Goal: Task Accomplishment & Management: Manage account settings

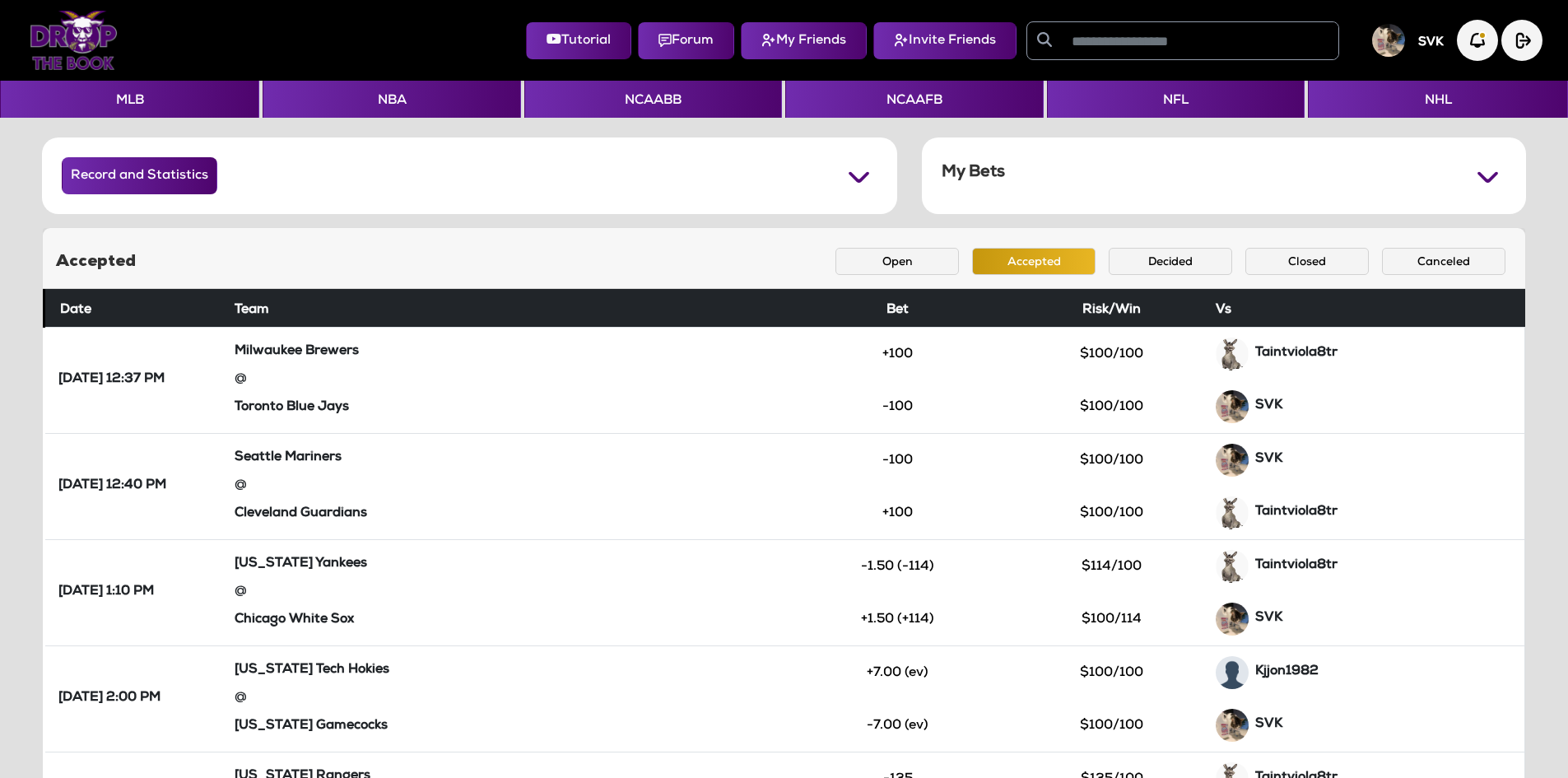
scroll to position [99, 0]
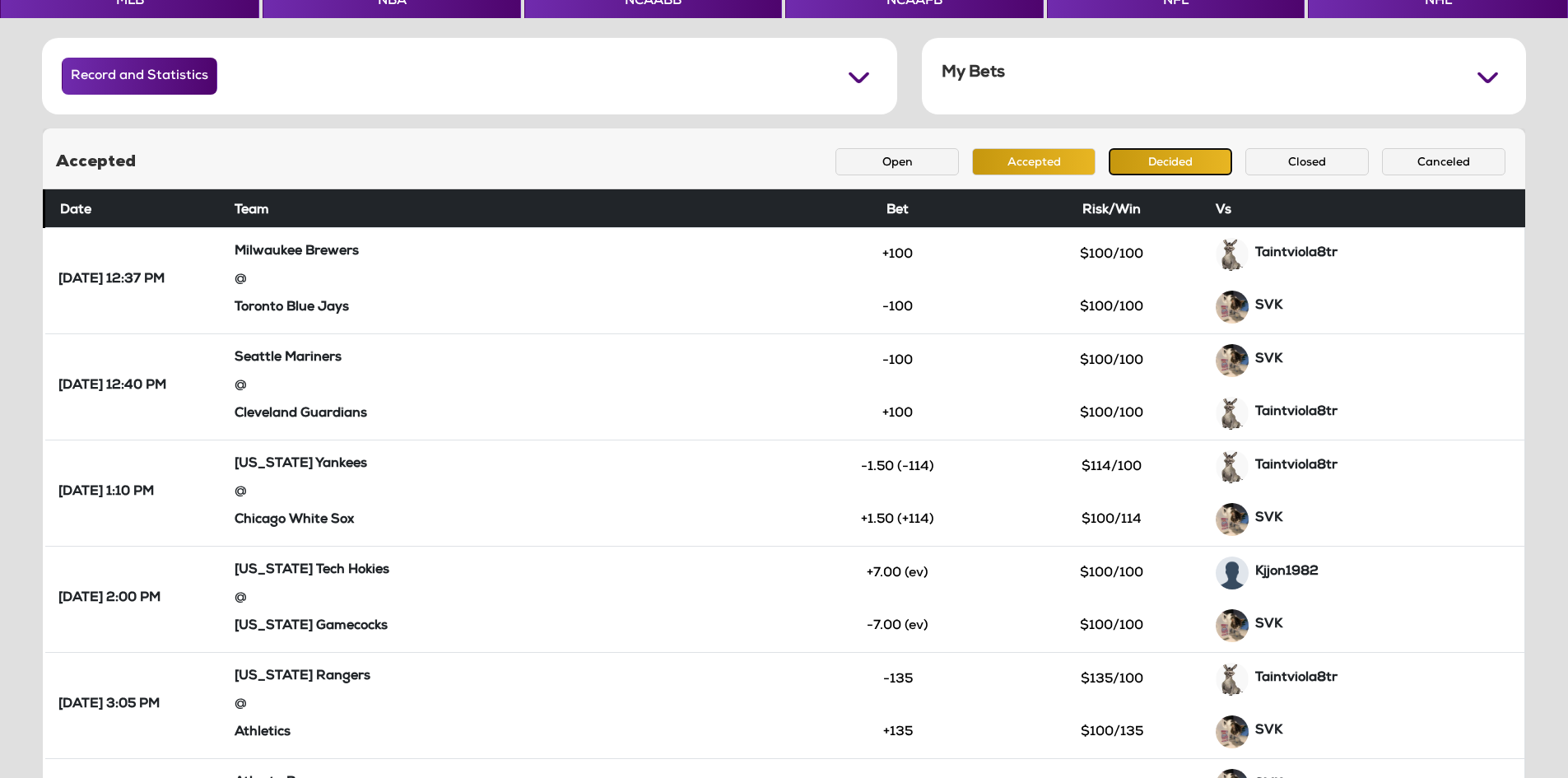
click at [1145, 166] on button "Decided" at bounding box center [1170, 161] width 124 height 27
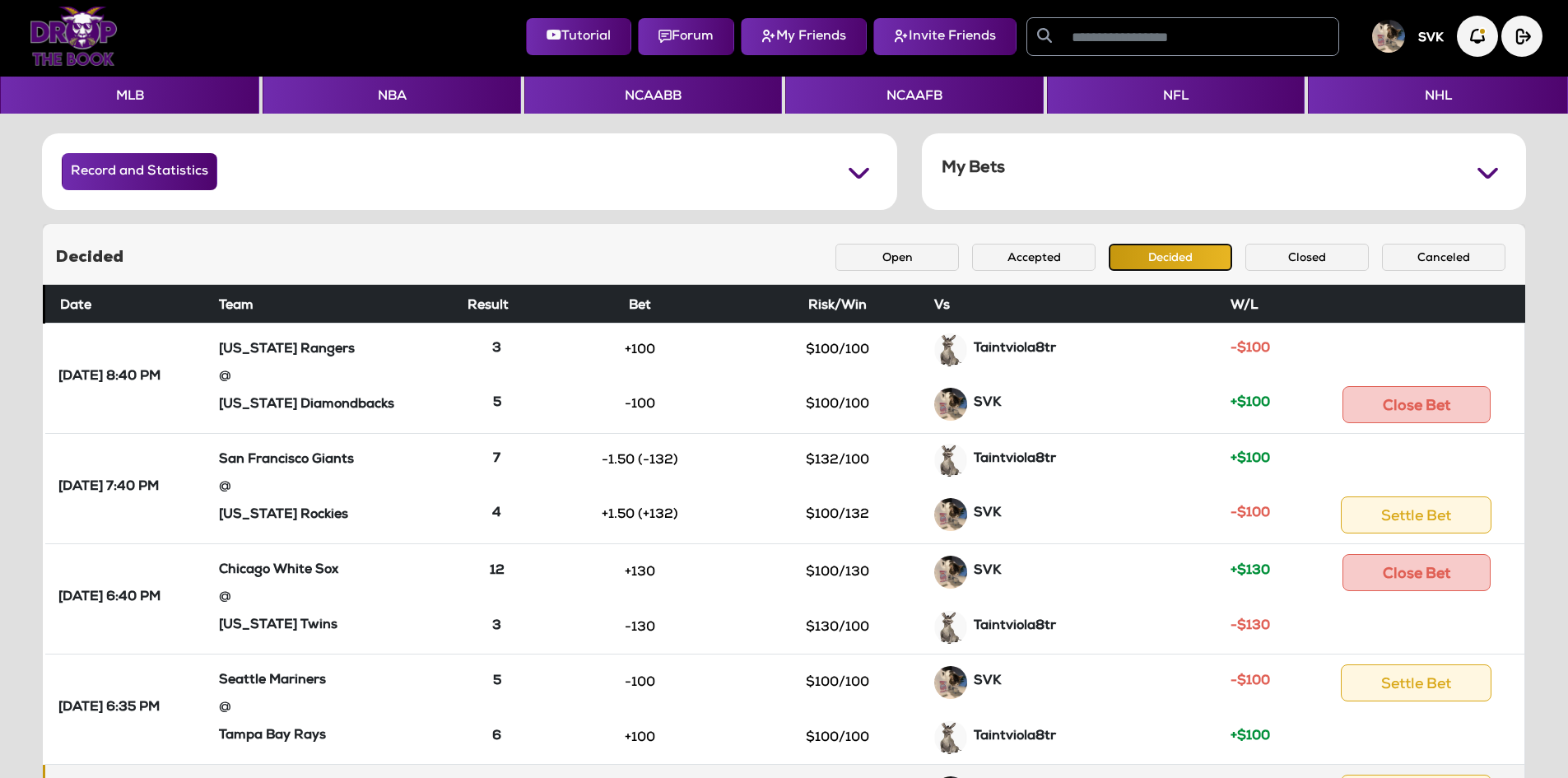
scroll to position [0, 0]
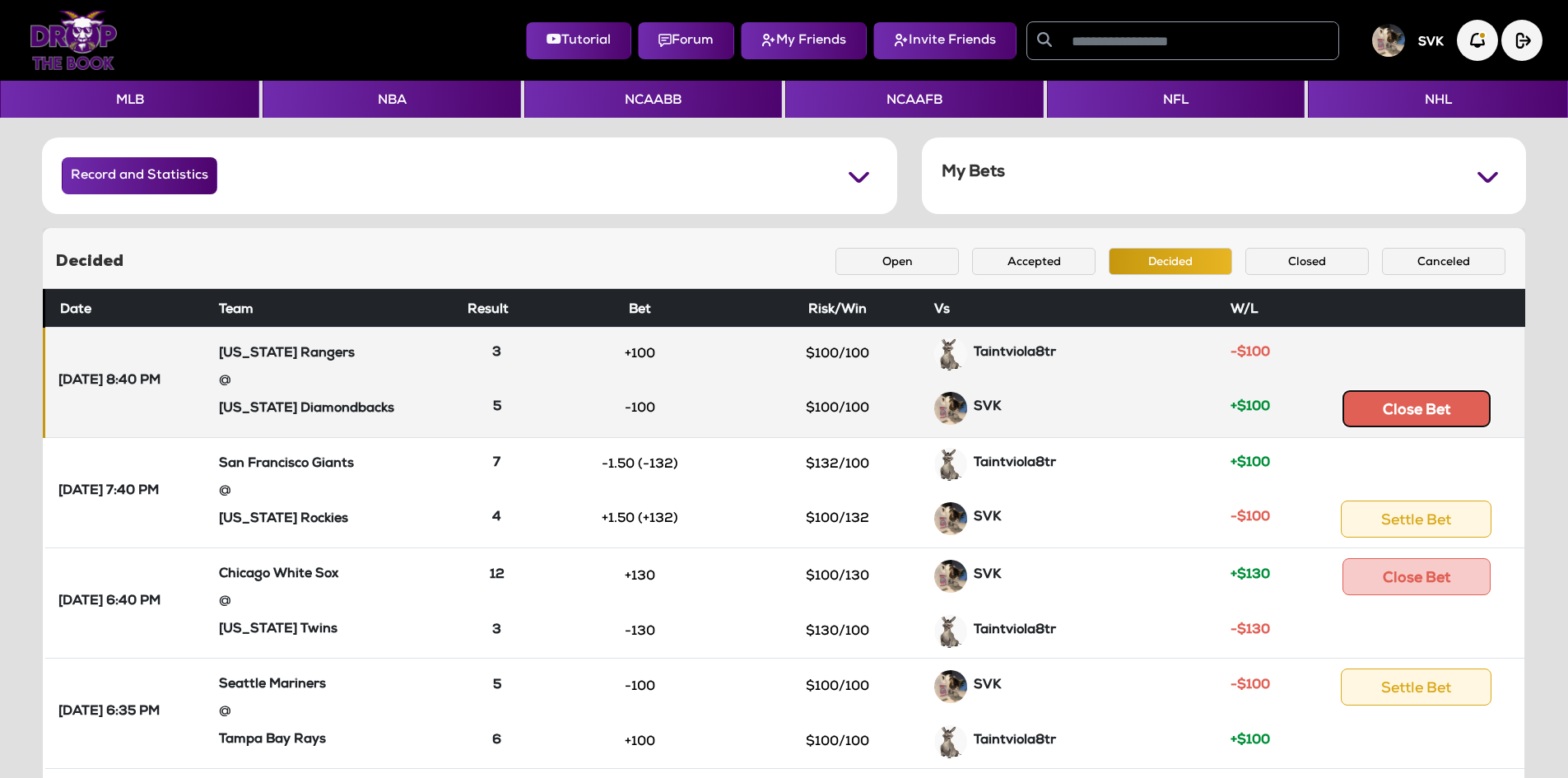
click at [1460, 422] on button "Close Bet" at bounding box center [1417, 409] width 148 height 37
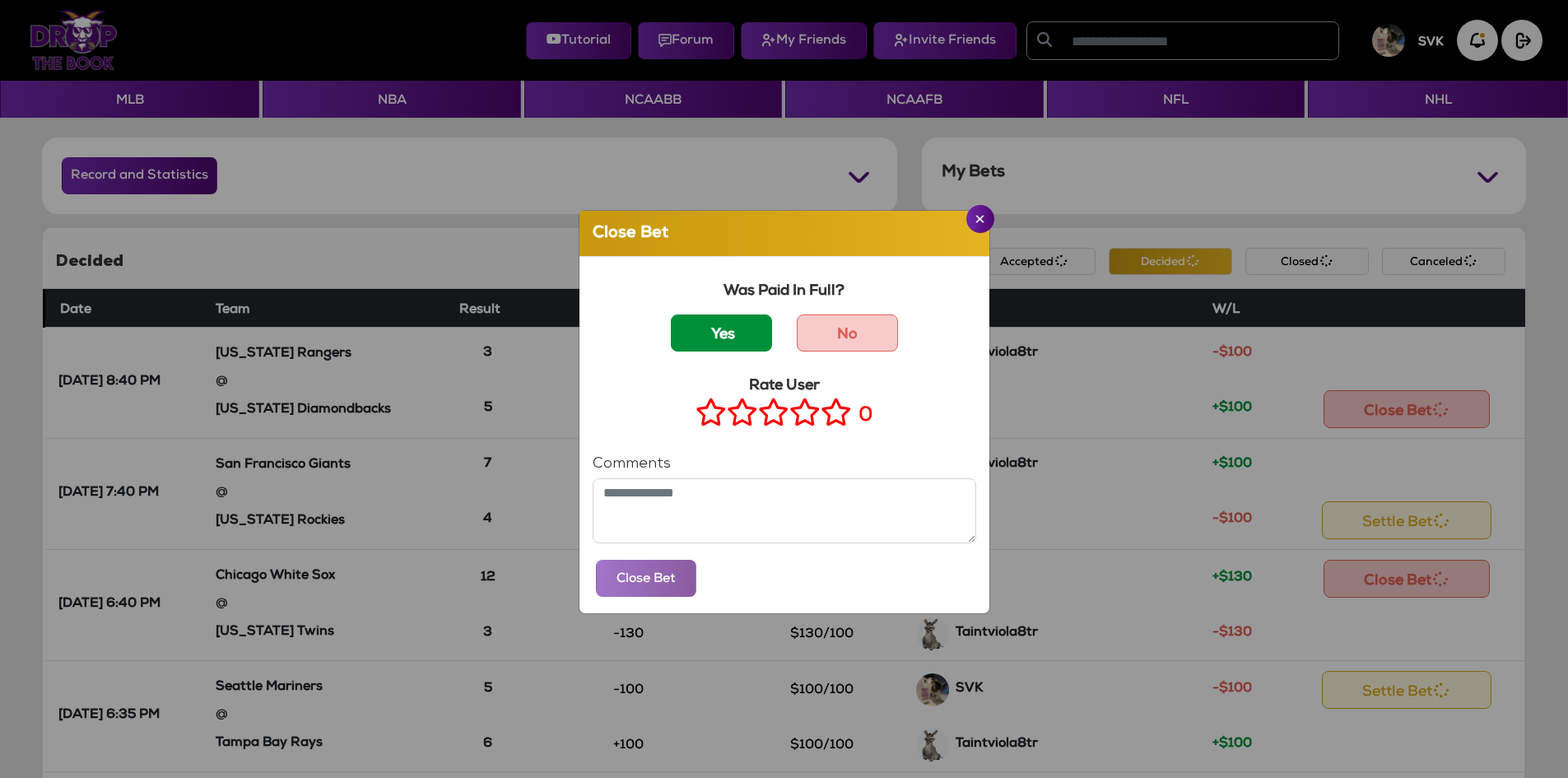
click at [742, 339] on label "Yes" at bounding box center [721, 333] width 101 height 37
click at [836, 417] on icon at bounding box center [836, 412] width 31 height 20
click at [711, 330] on label "Yes" at bounding box center [721, 333] width 101 height 37
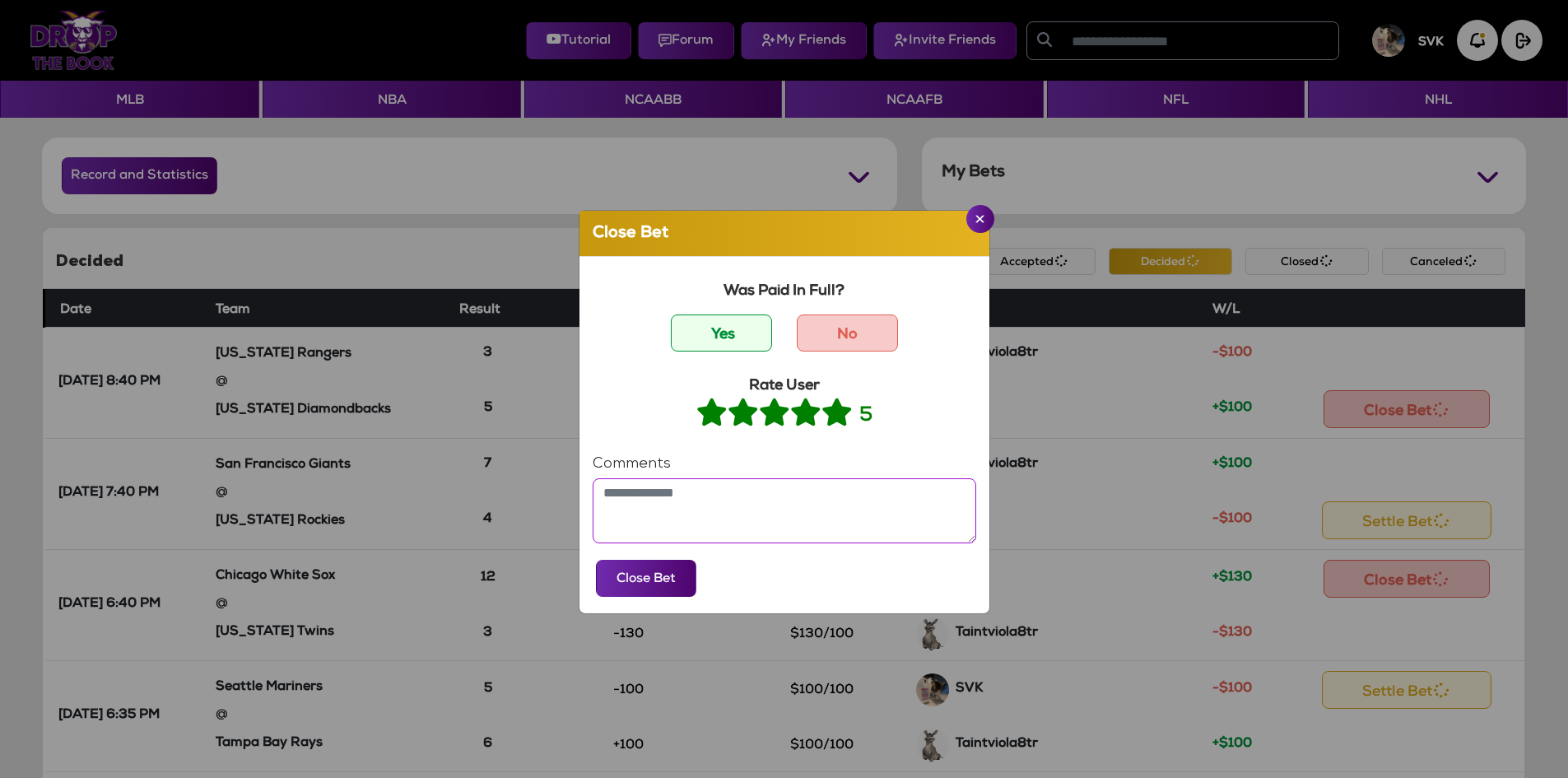
click at [695, 516] on textarea at bounding box center [784, 511] width 383 height 65
type textarea "**********"
click at [624, 575] on button "Close Bet" at bounding box center [646, 579] width 100 height 37
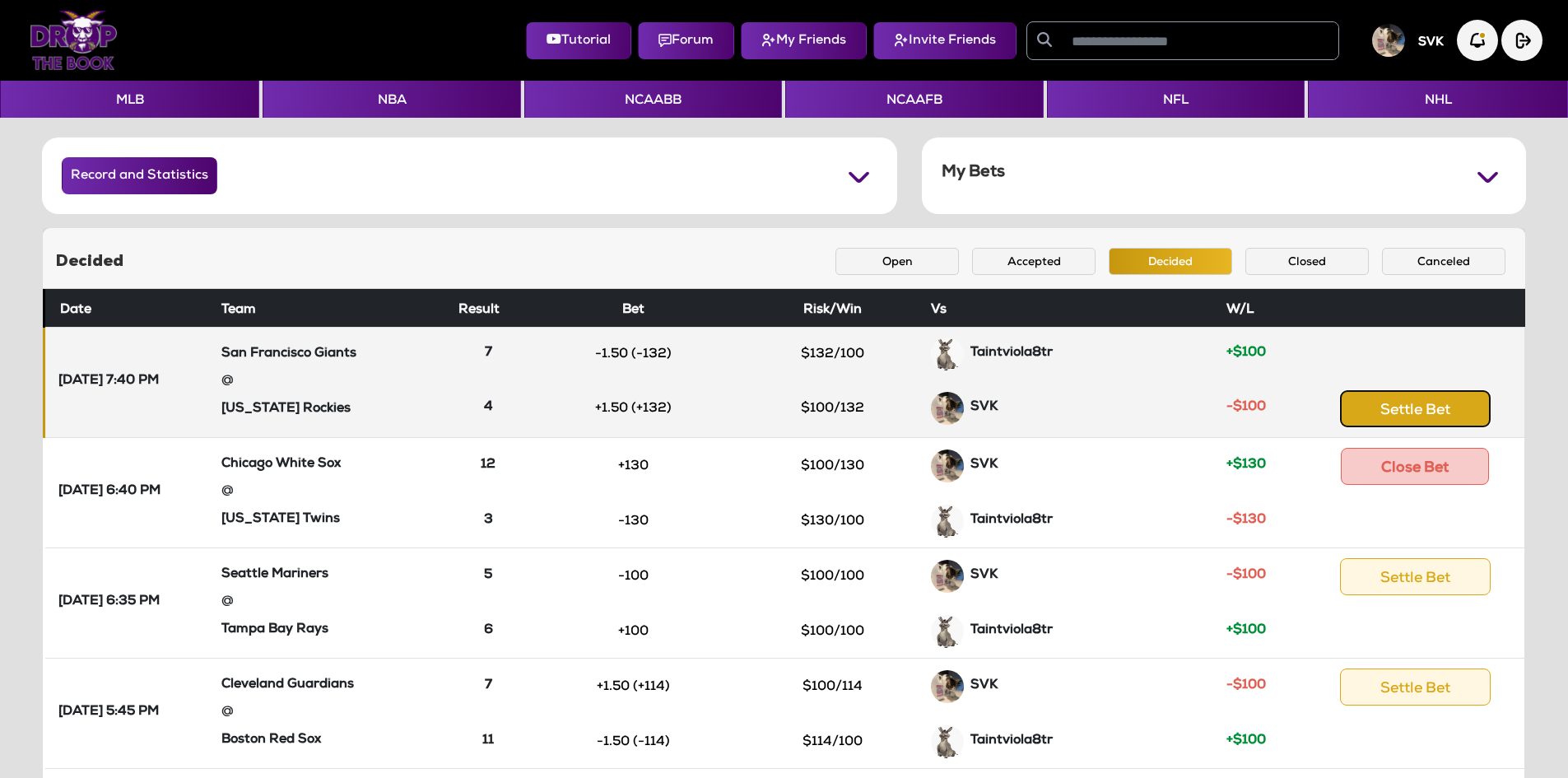
click at [1396, 416] on button "Settle Bet" at bounding box center [1415, 409] width 150 height 37
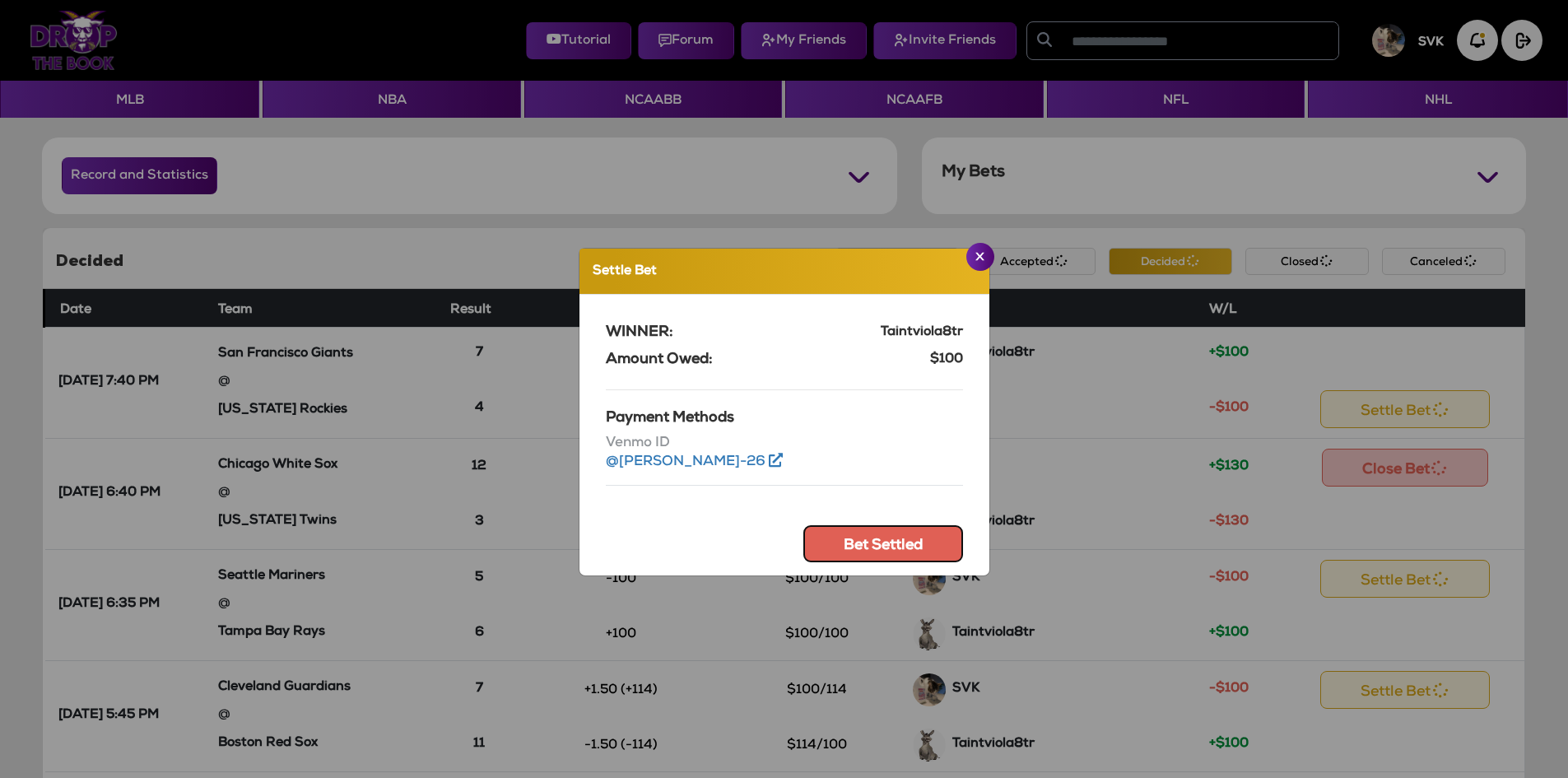
click at [894, 541] on button "Bet Settled" at bounding box center [883, 544] width 160 height 37
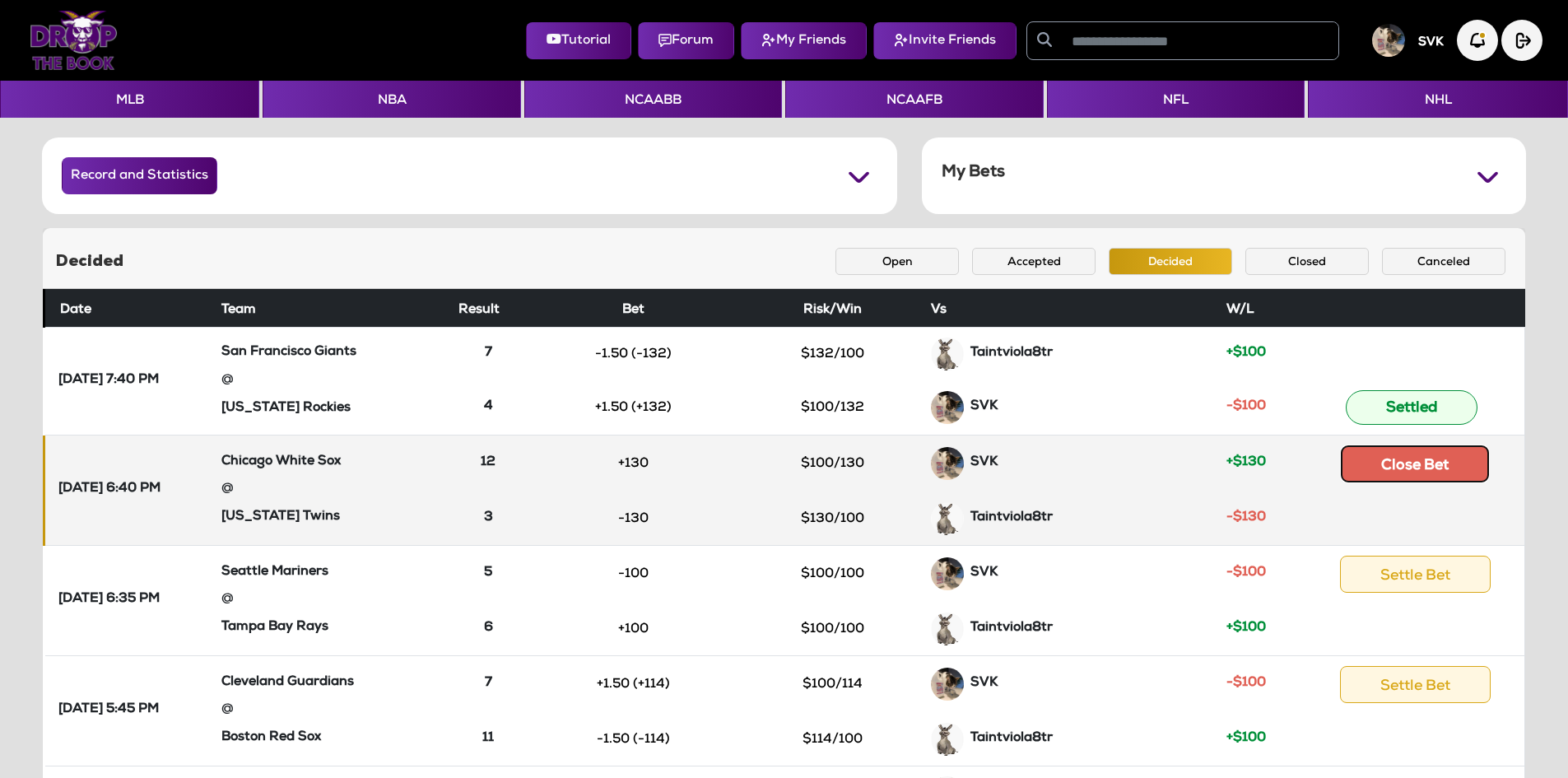
click at [1419, 471] on button "Close Bet" at bounding box center [1415, 464] width 148 height 37
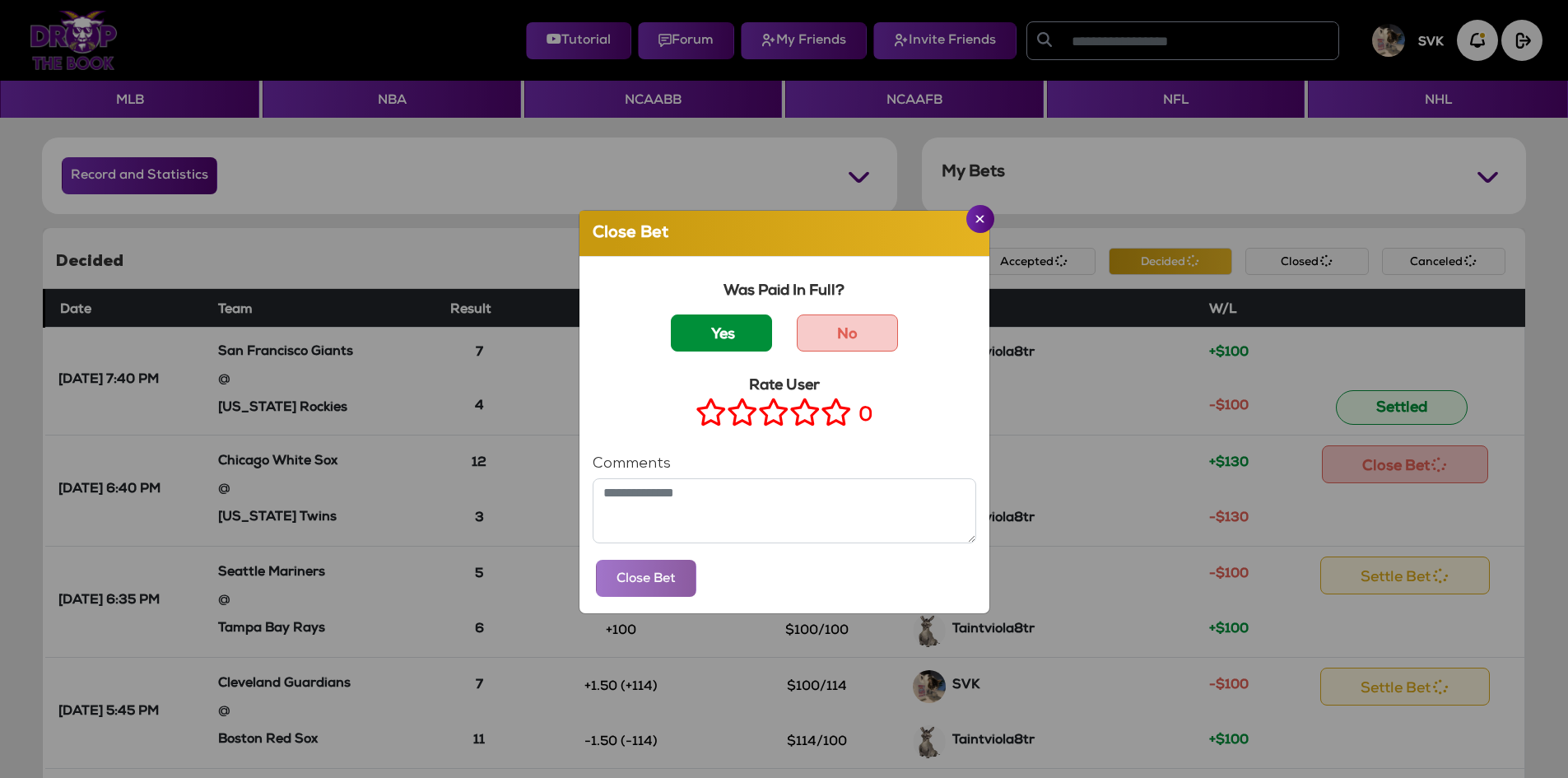
drag, startPoint x: 720, startPoint y: 331, endPoint x: 732, endPoint y: 330, distance: 12.0
click at [721, 331] on label "Yes" at bounding box center [721, 333] width 101 height 37
click at [838, 407] on icon at bounding box center [836, 412] width 31 height 20
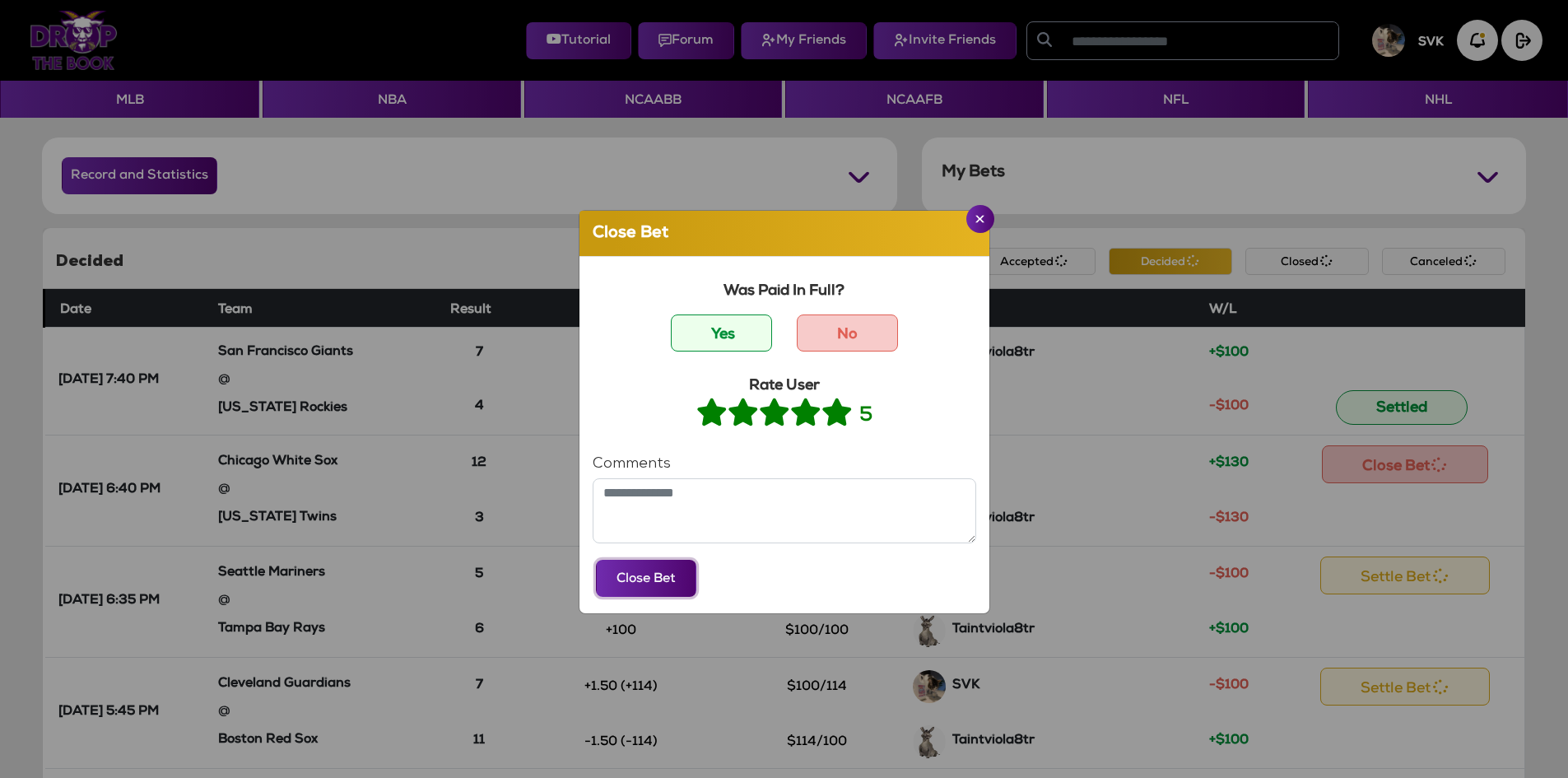
click at [680, 574] on button "Close Bet" at bounding box center [646, 579] width 100 height 37
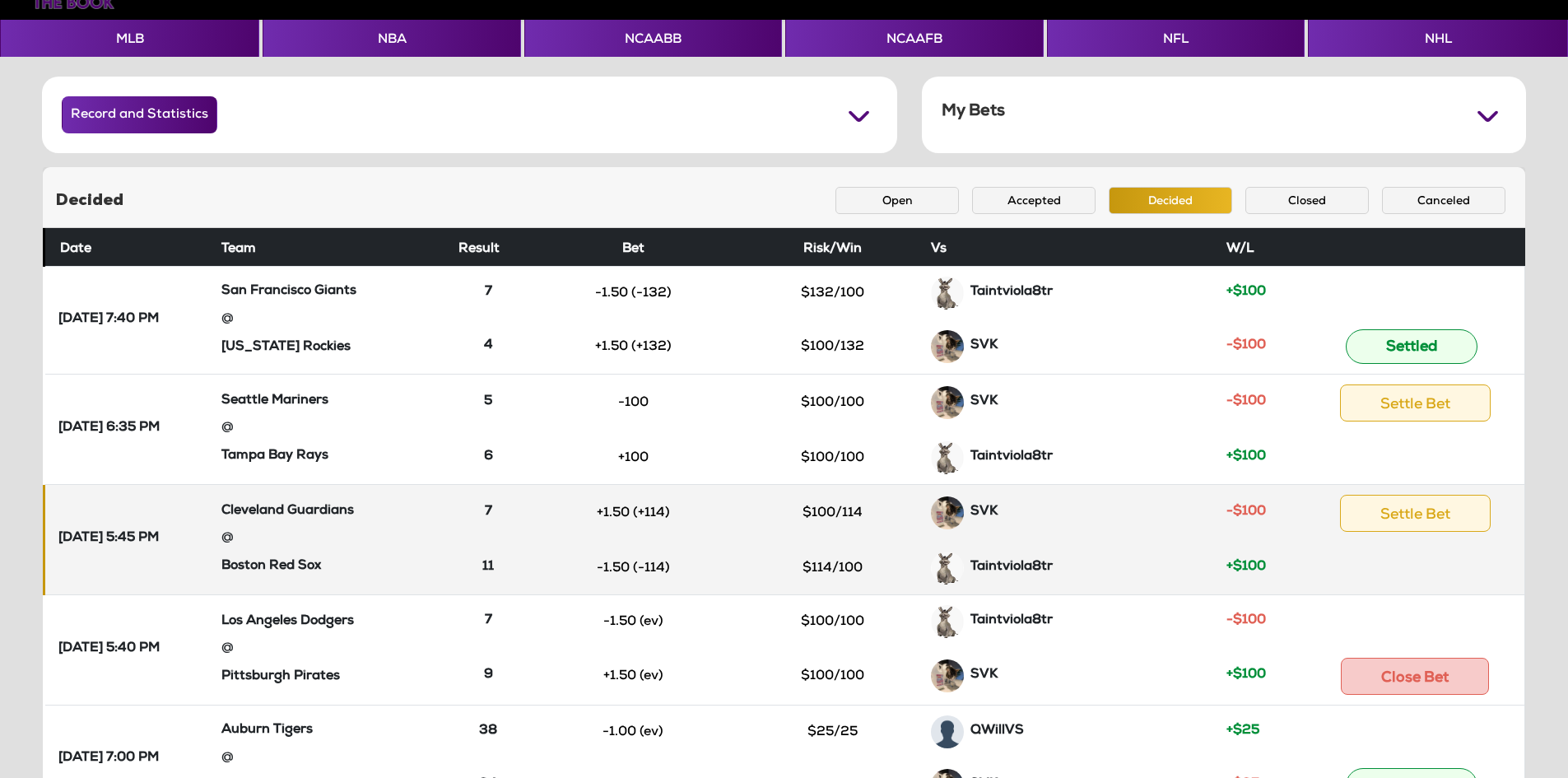
scroll to position [82, 0]
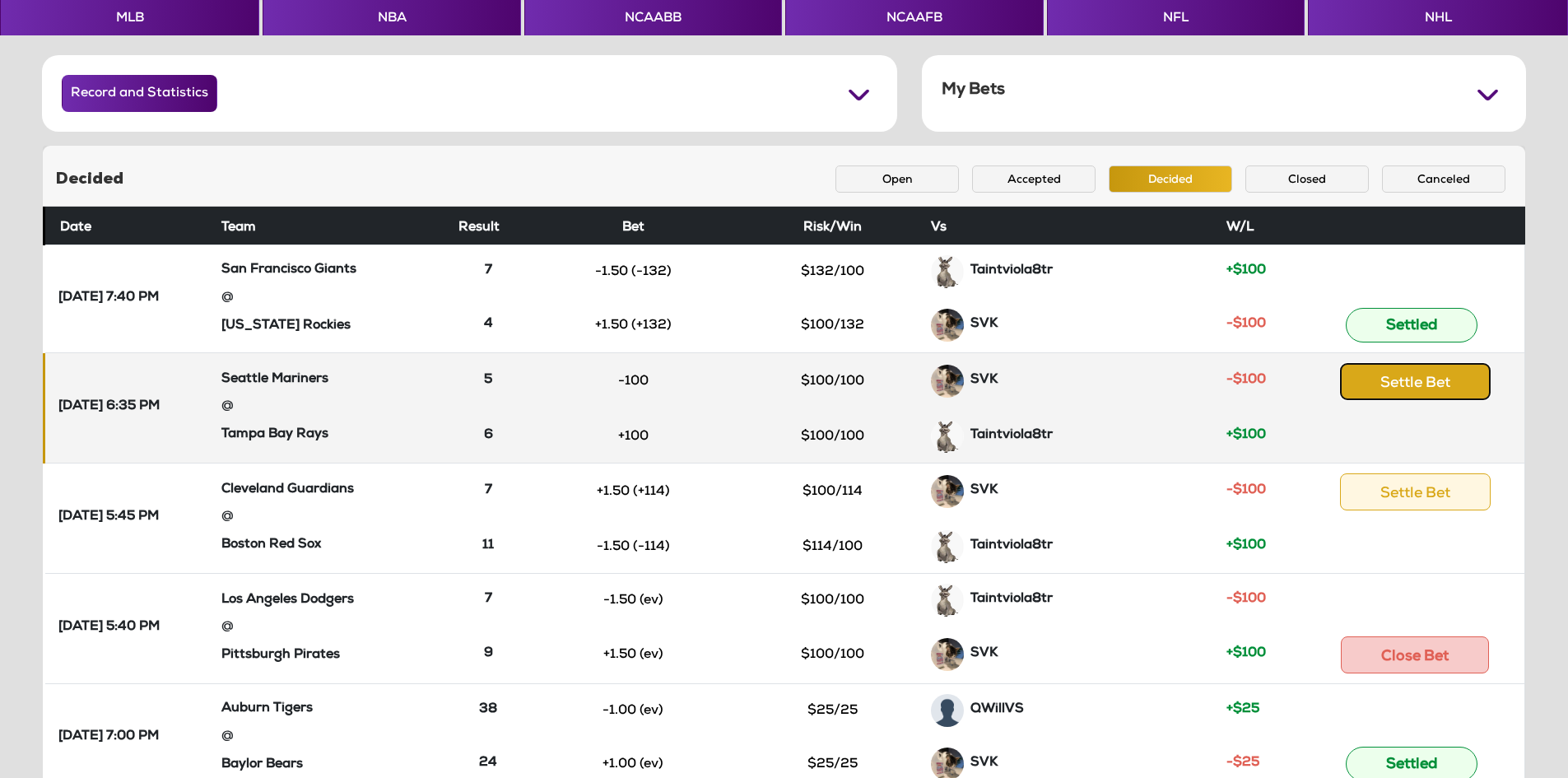
click at [1433, 395] on button "Settle Bet" at bounding box center [1415, 382] width 150 height 37
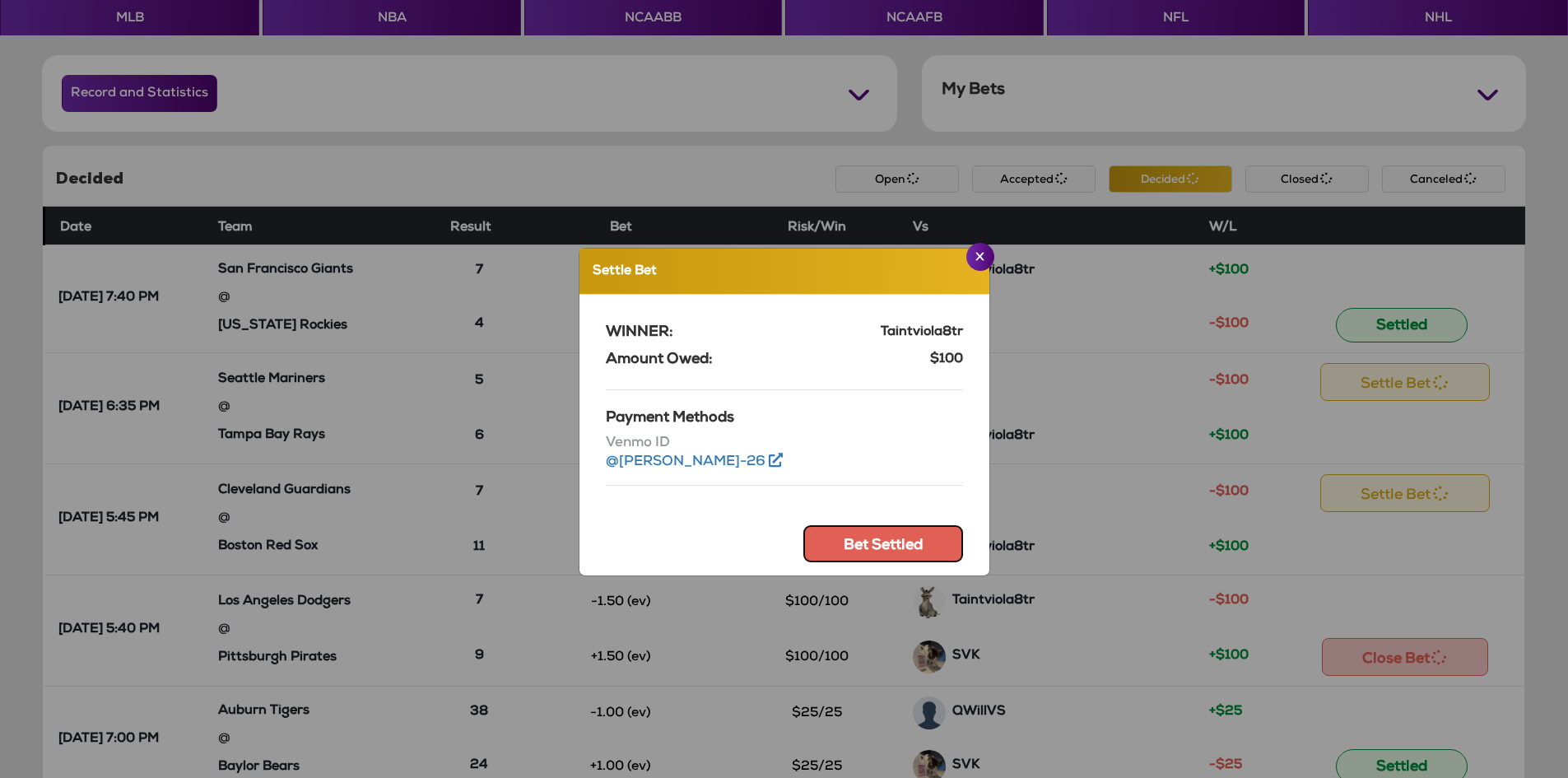
click at [891, 553] on button "Bet Settled" at bounding box center [883, 544] width 160 height 37
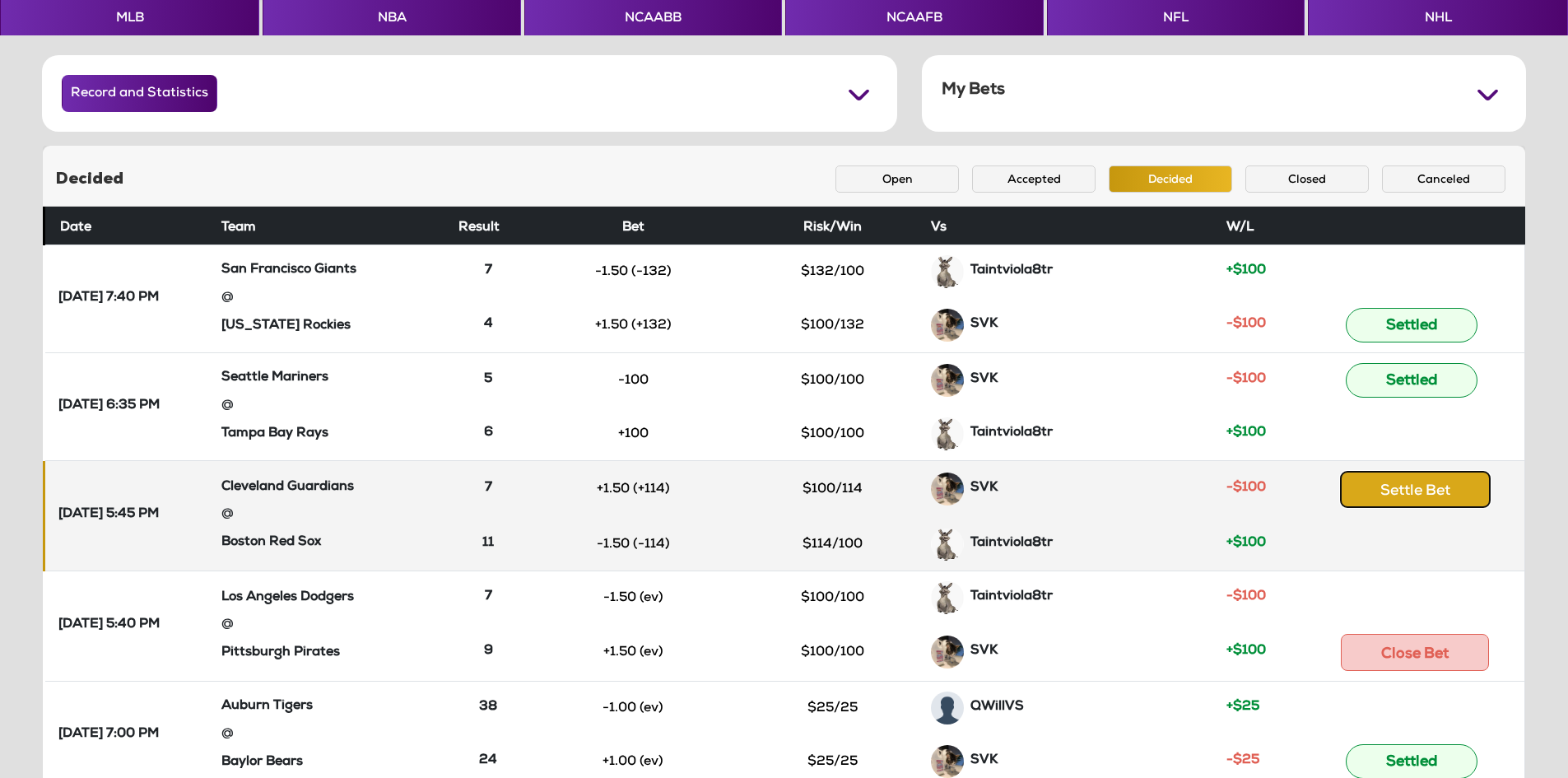
click at [1428, 499] on button "Settle Bet" at bounding box center [1415, 490] width 150 height 37
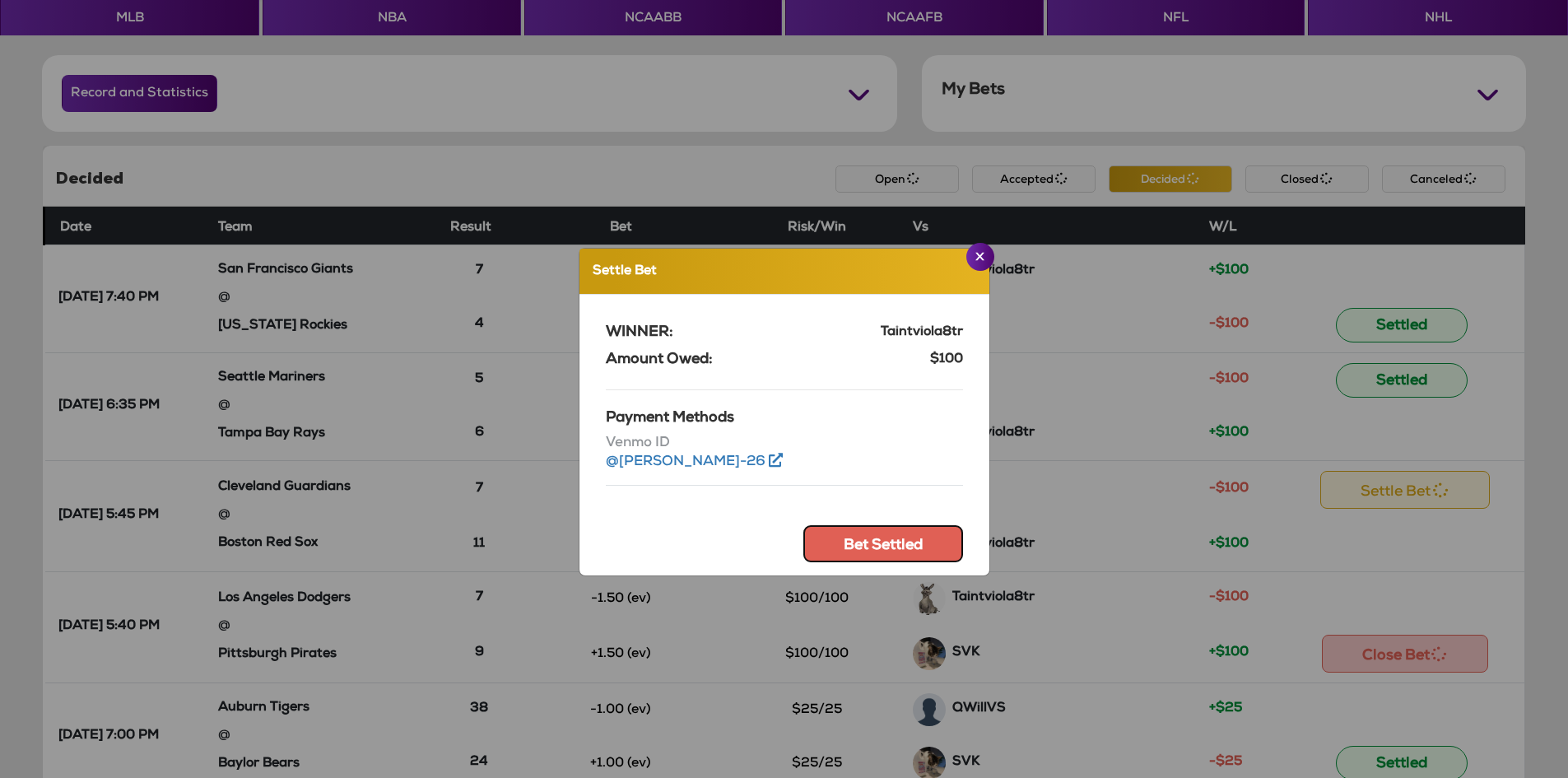
click at [879, 545] on button "Bet Settled" at bounding box center [883, 544] width 160 height 37
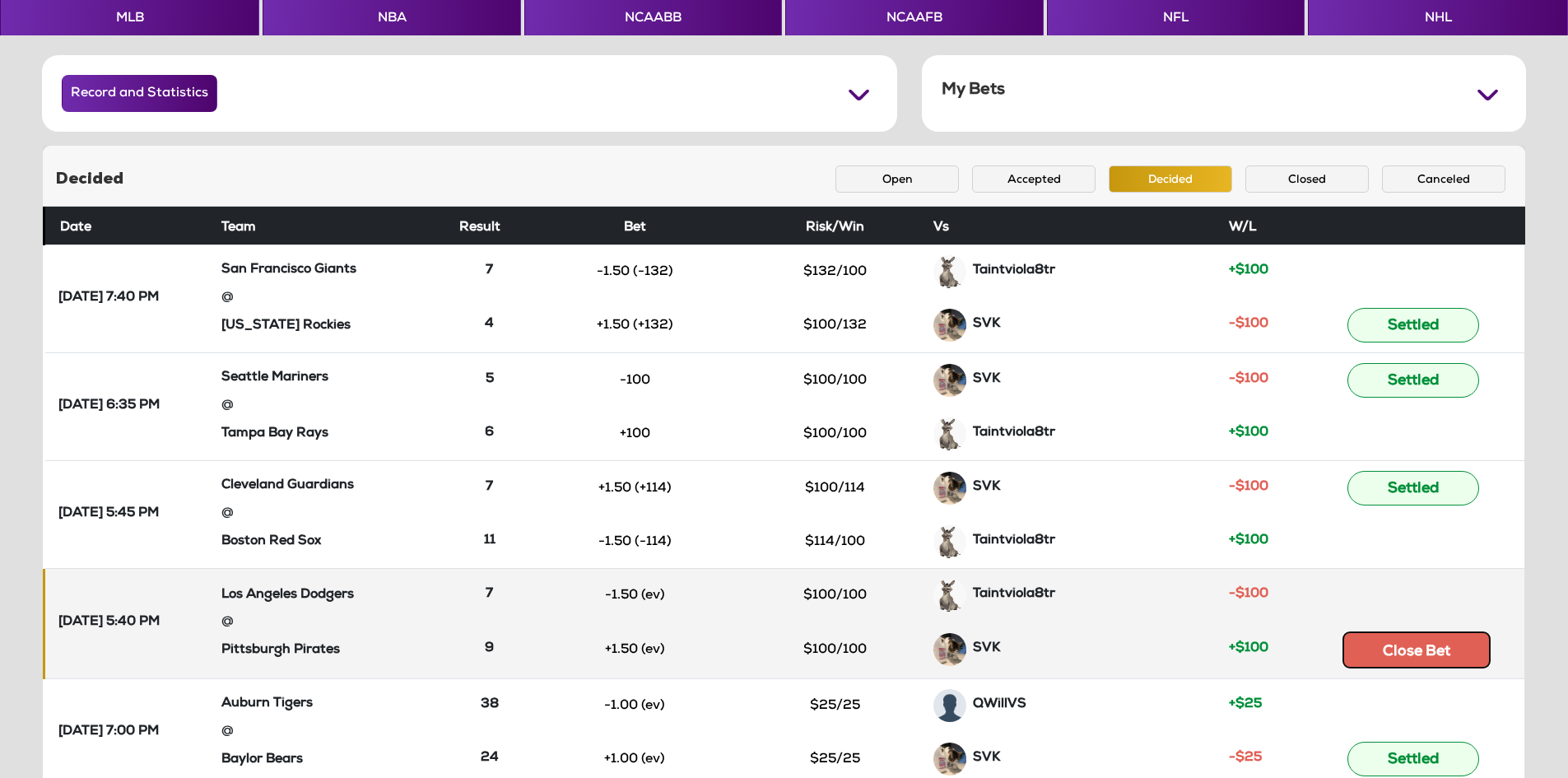
click at [1412, 643] on button "Close Bet" at bounding box center [1417, 650] width 148 height 37
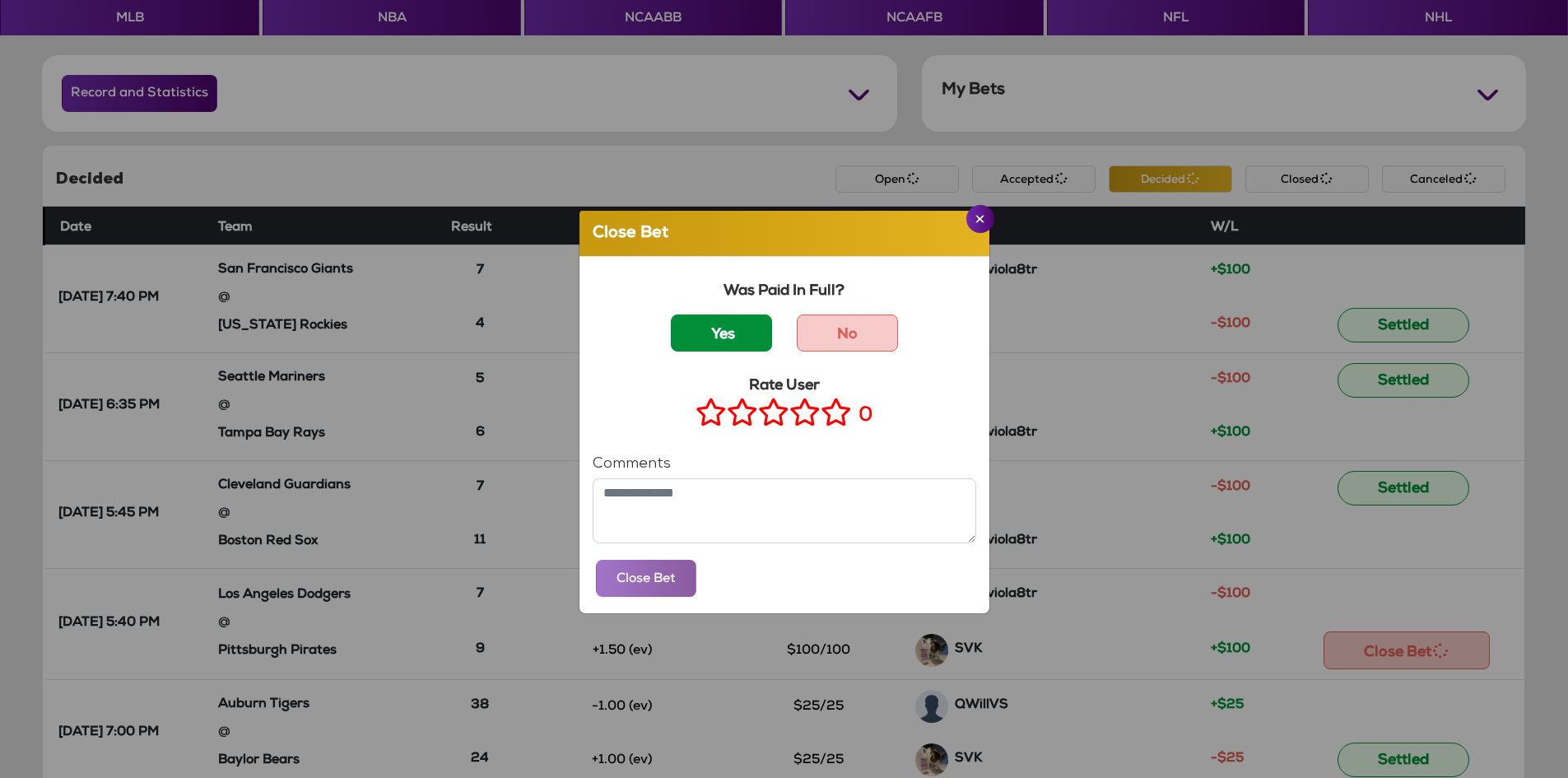
click at [701, 339] on label "Yes" at bounding box center [721, 333] width 101 height 37
click at [826, 417] on icon at bounding box center [836, 412] width 31 height 20
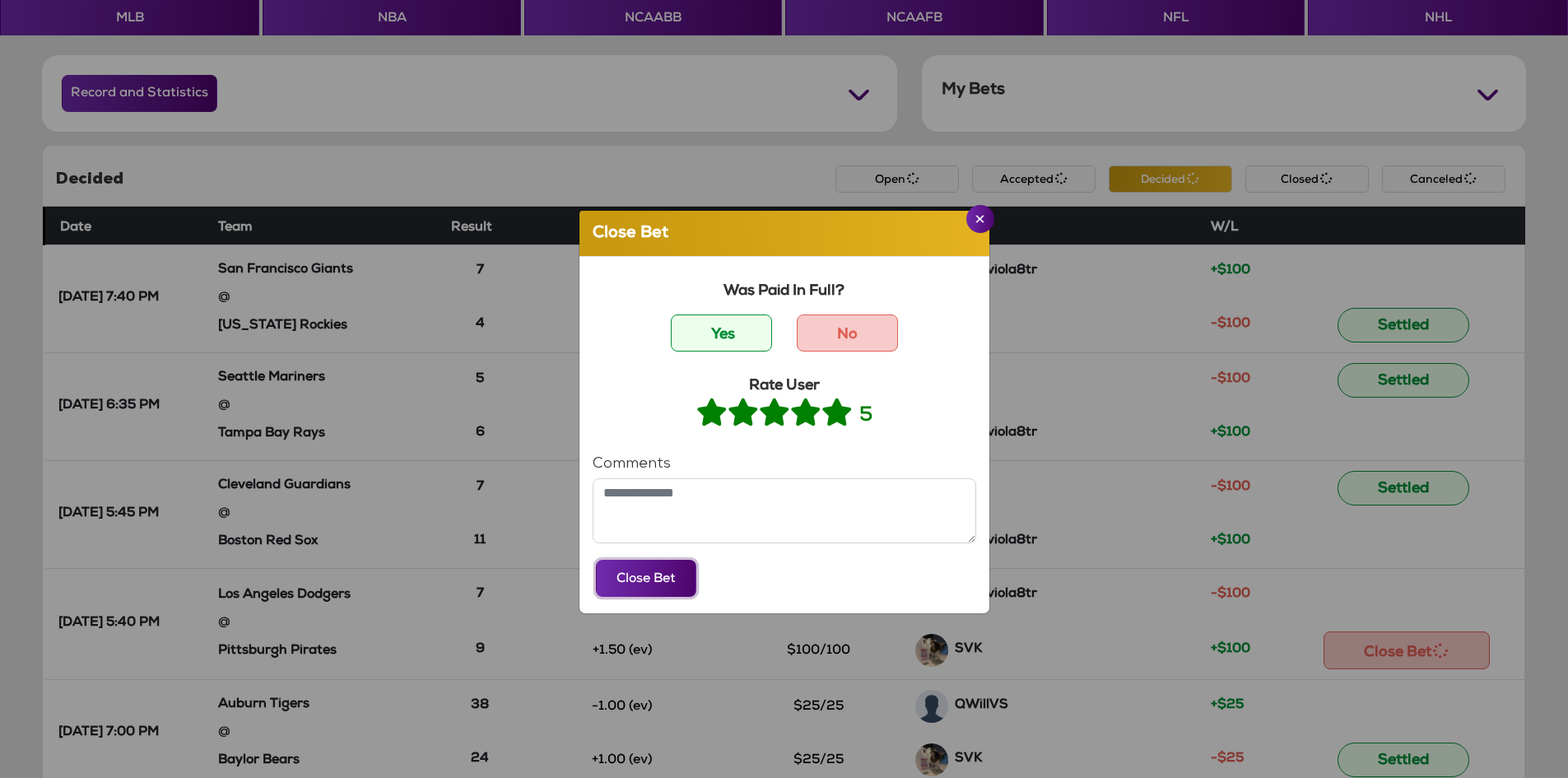
click at [634, 575] on button "Close Bet" at bounding box center [646, 579] width 100 height 37
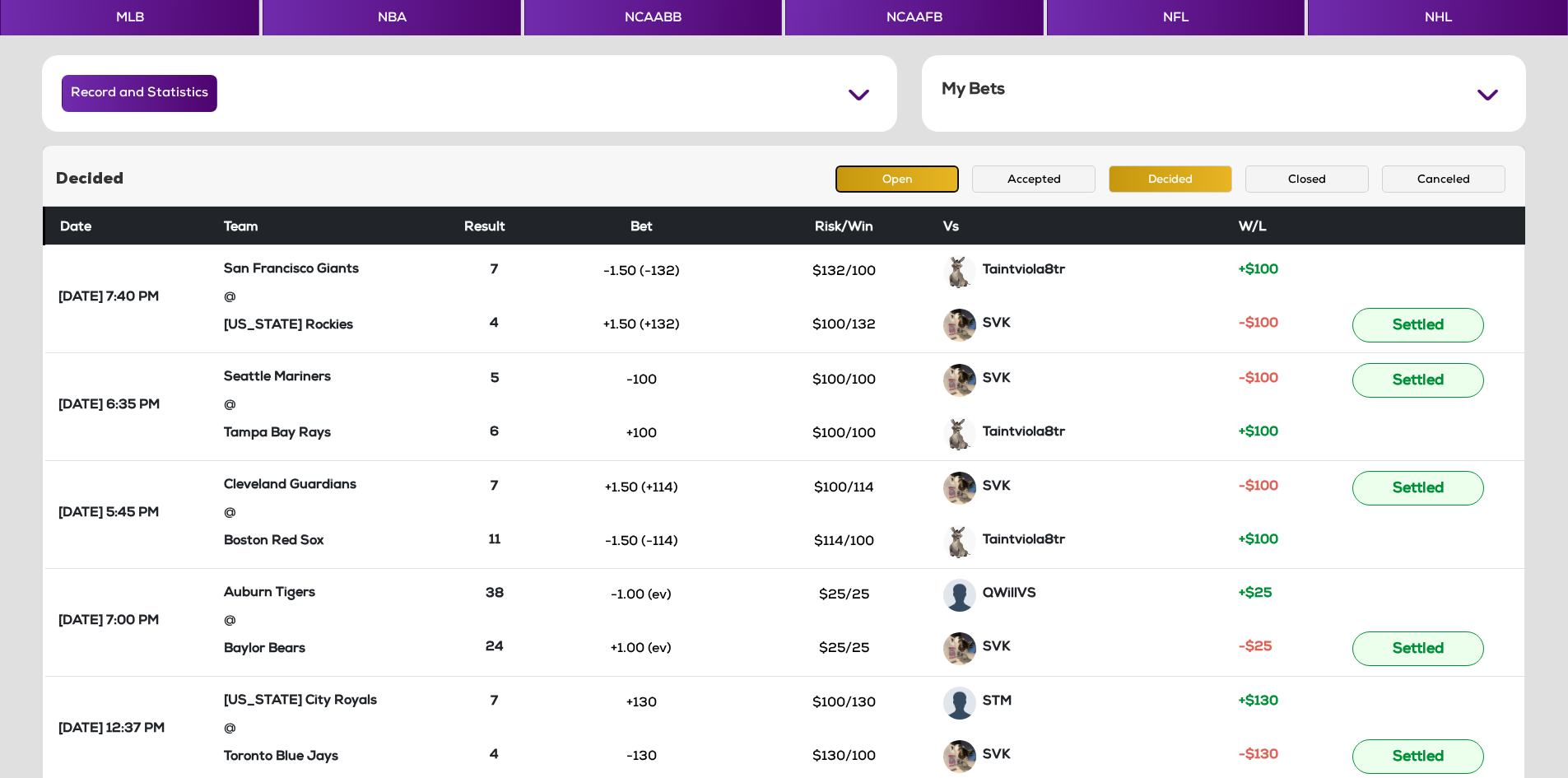
click at [864, 179] on button "Open" at bounding box center [897, 179] width 124 height 27
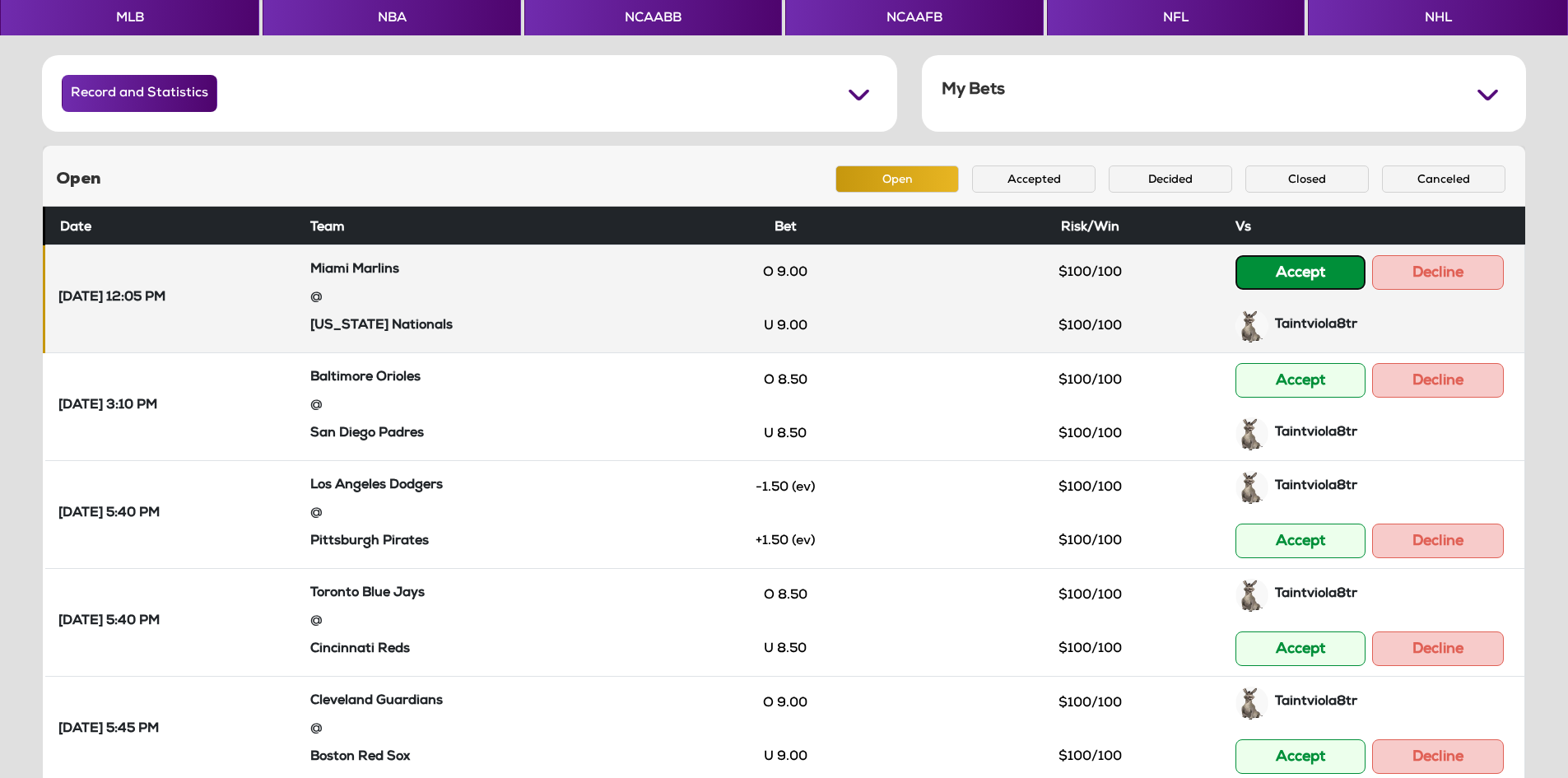
click at [1258, 273] on button "Accept" at bounding box center [1300, 272] width 130 height 34
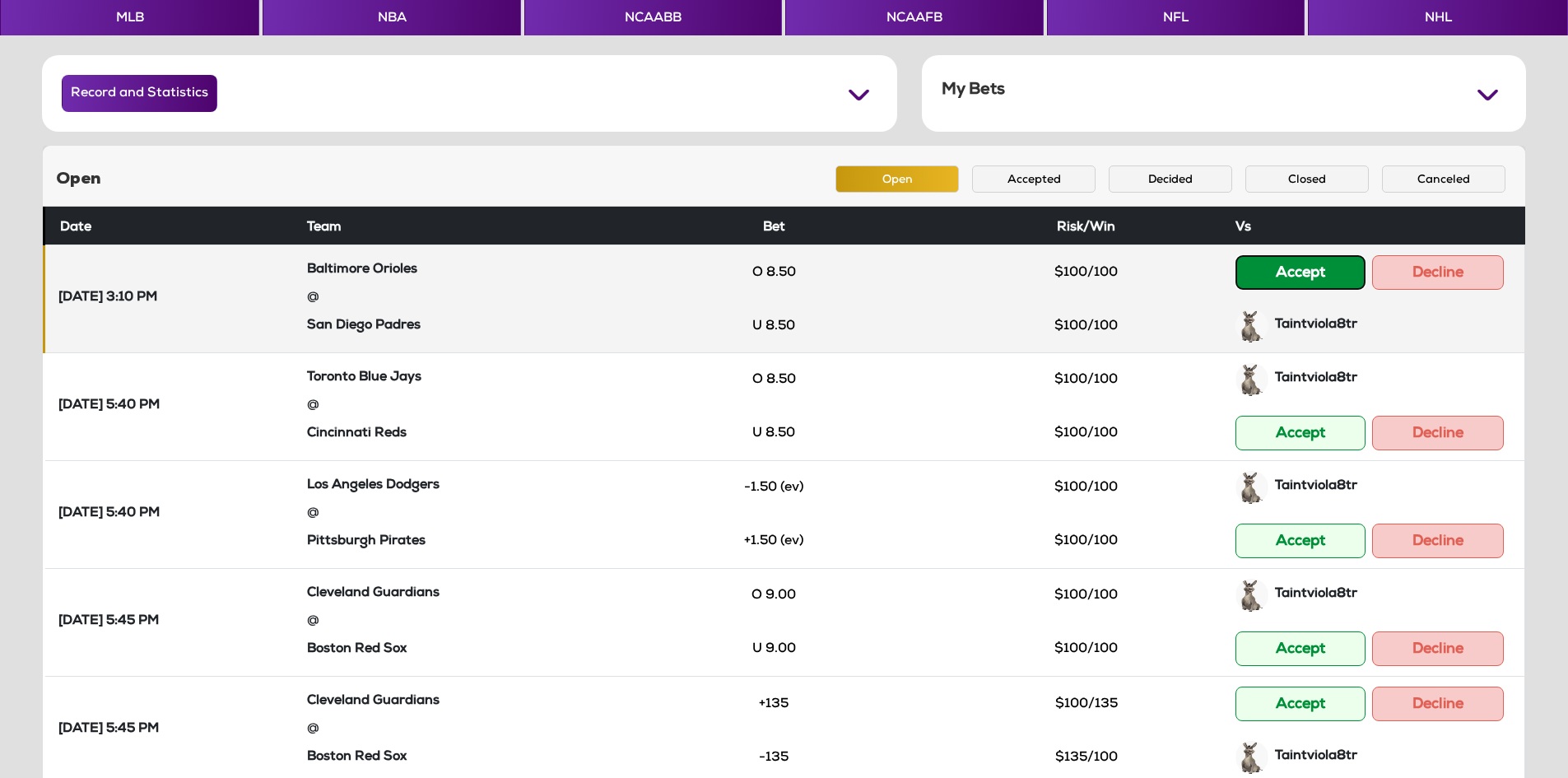
click at [1257, 267] on button "Accept" at bounding box center [1300, 272] width 130 height 34
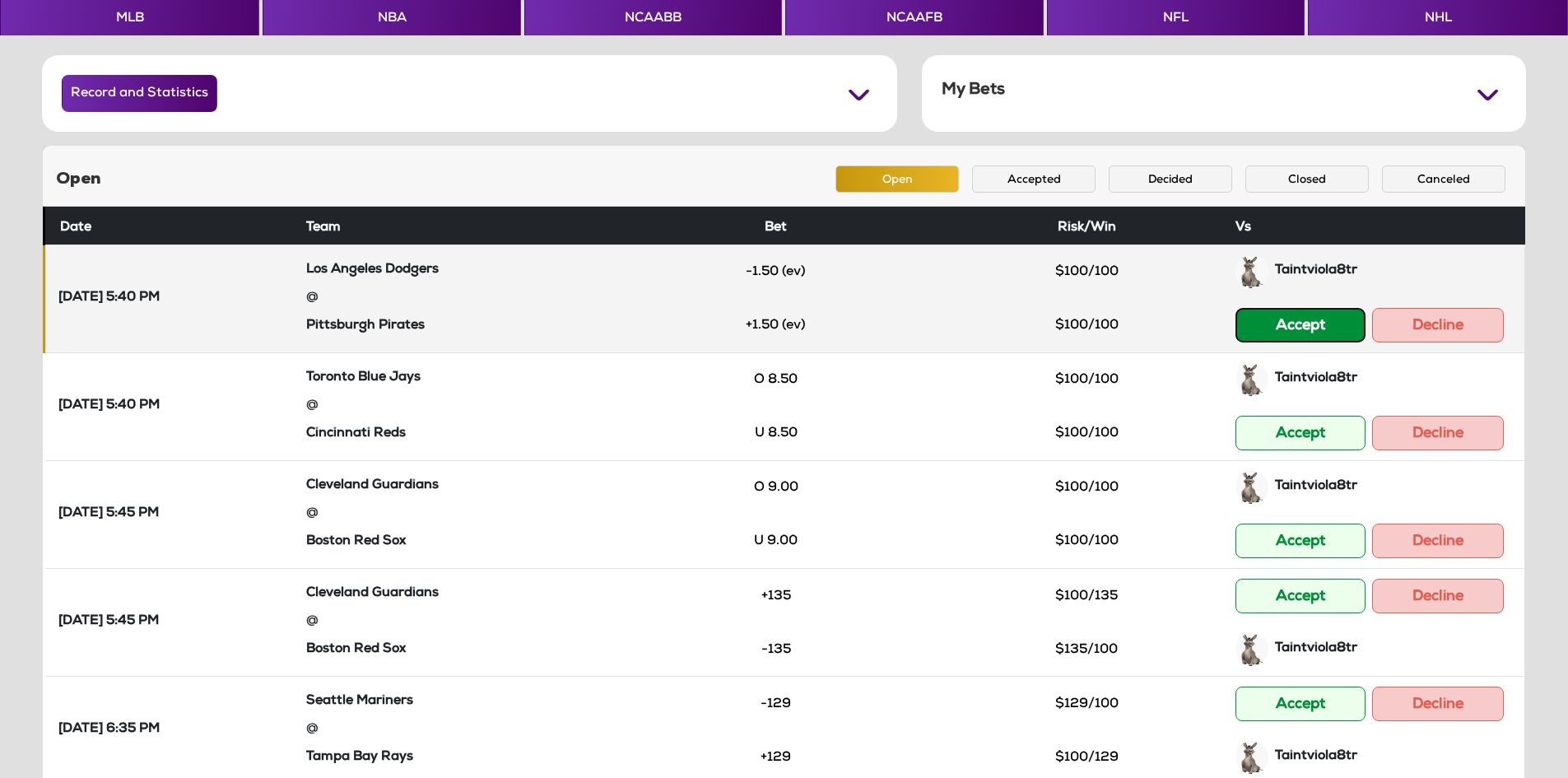
click at [1243, 315] on button "Accept" at bounding box center [1300, 325] width 130 height 34
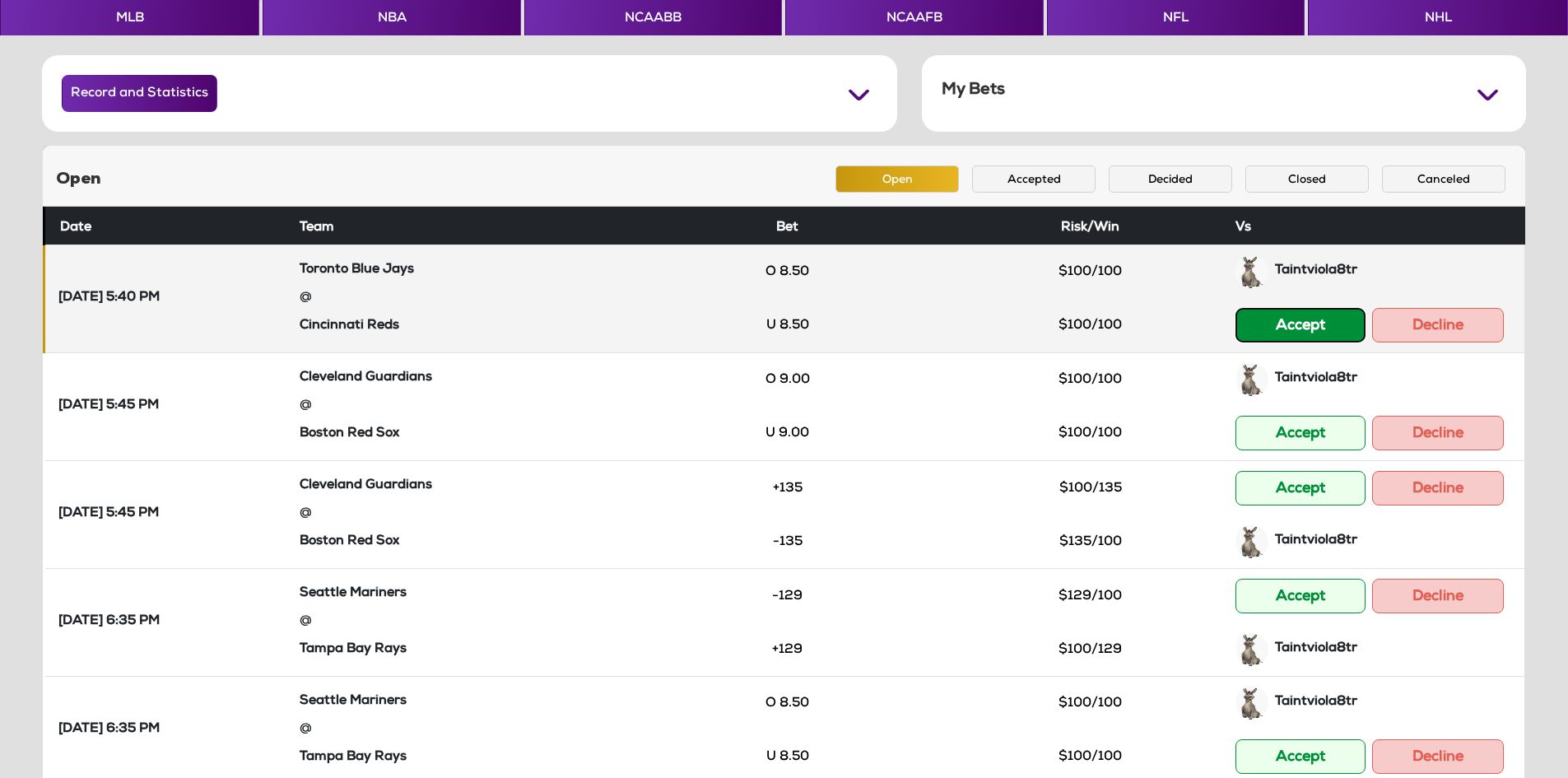
click at [1250, 322] on button "Accept" at bounding box center [1300, 325] width 130 height 34
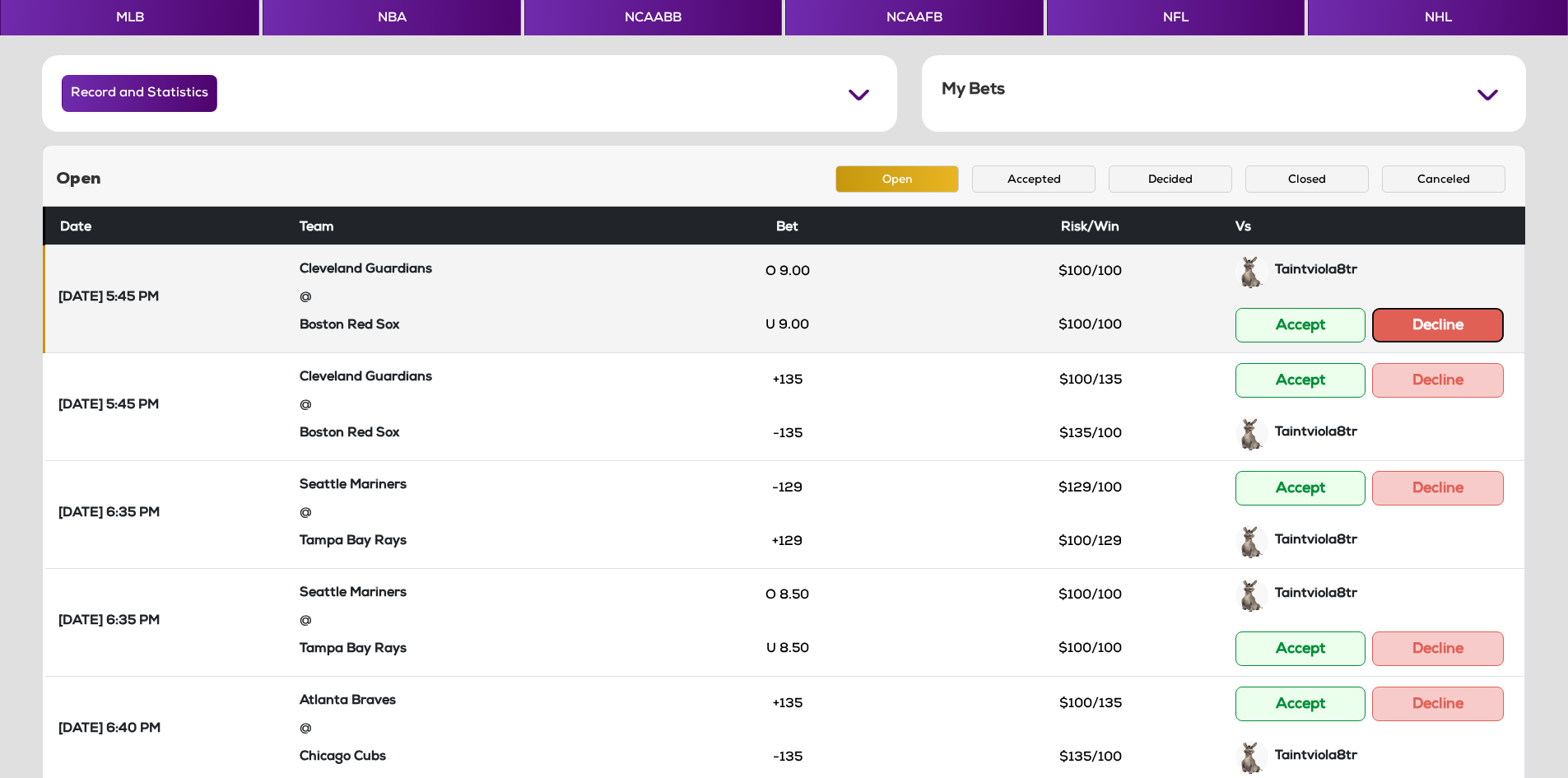
click at [1395, 320] on button "Decline" at bounding box center [1438, 325] width 132 height 34
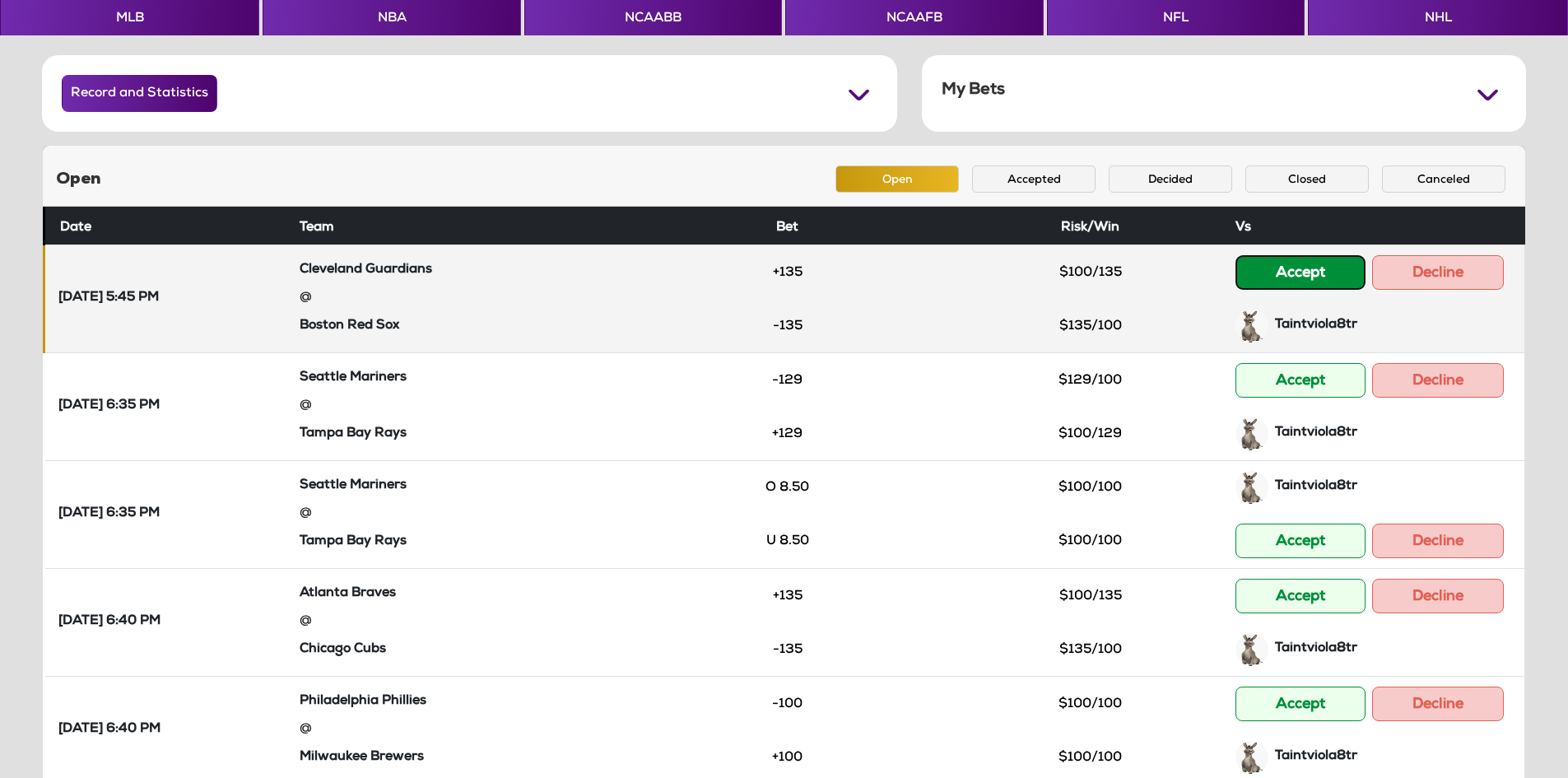
click at [1326, 272] on button "Accept" at bounding box center [1300, 272] width 130 height 34
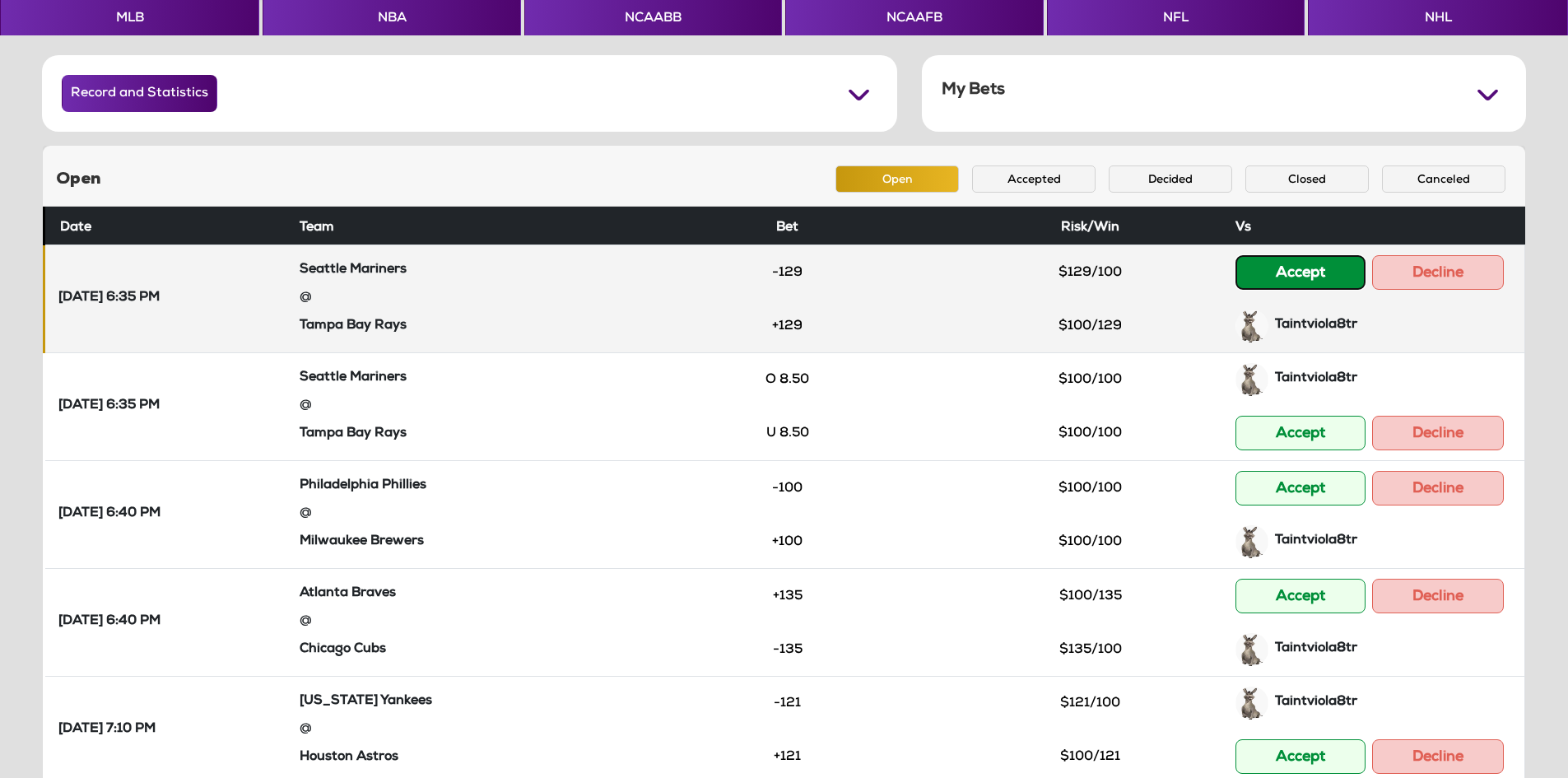
click at [1322, 271] on button "Accept" at bounding box center [1300, 272] width 130 height 34
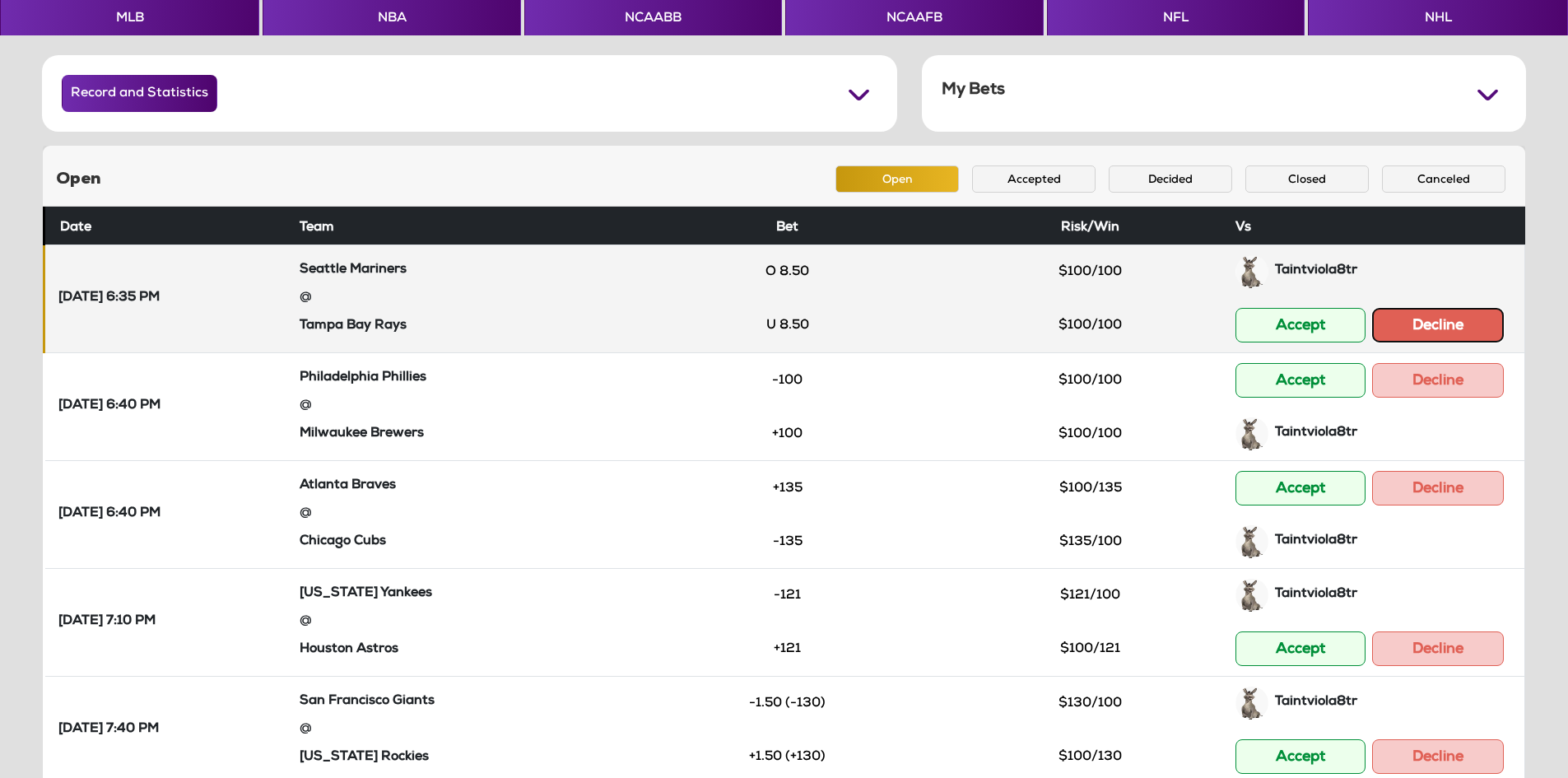
click at [1410, 322] on button "Decline" at bounding box center [1438, 325] width 132 height 34
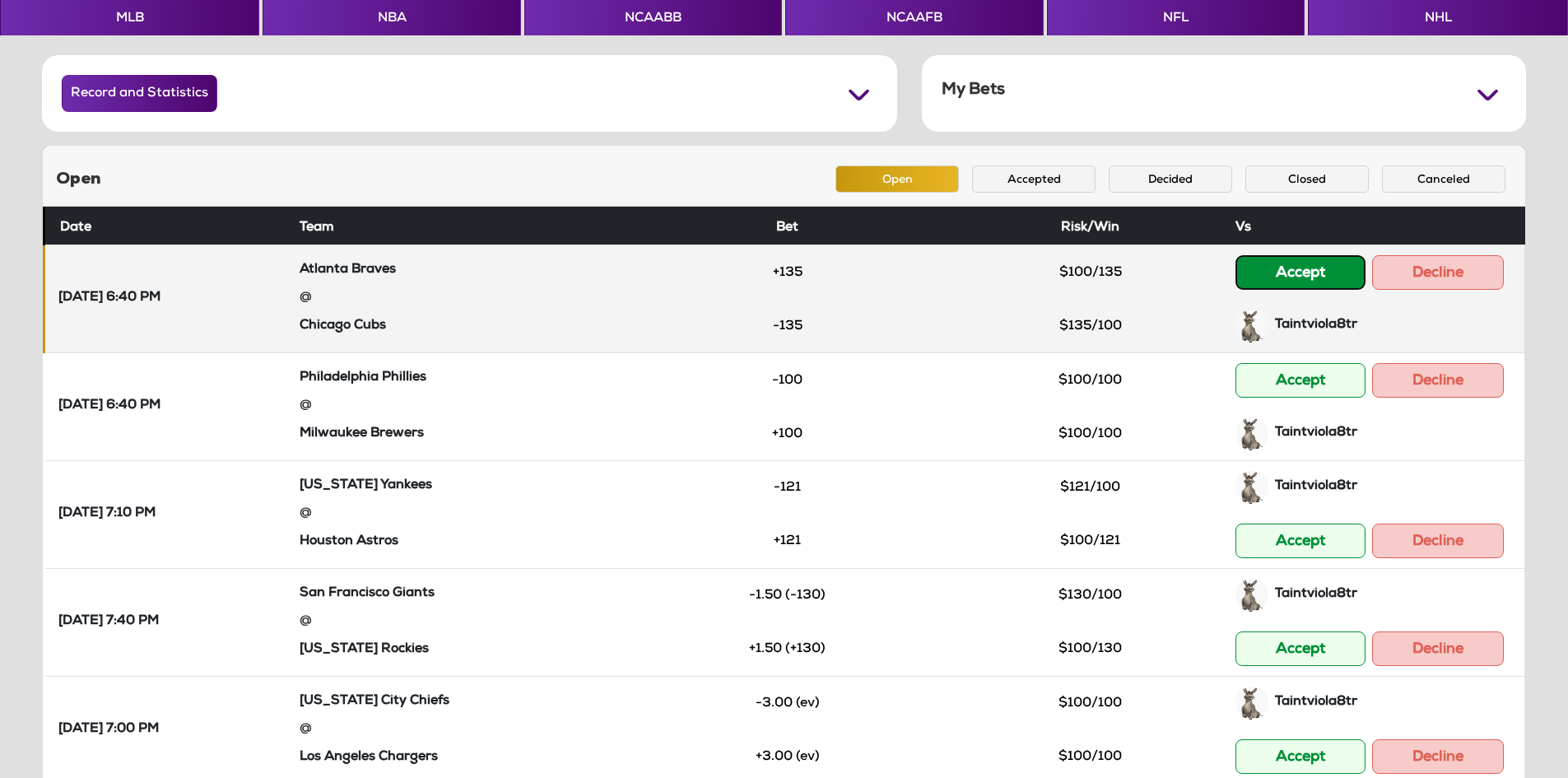
click at [1327, 281] on button "Accept" at bounding box center [1300, 272] width 130 height 34
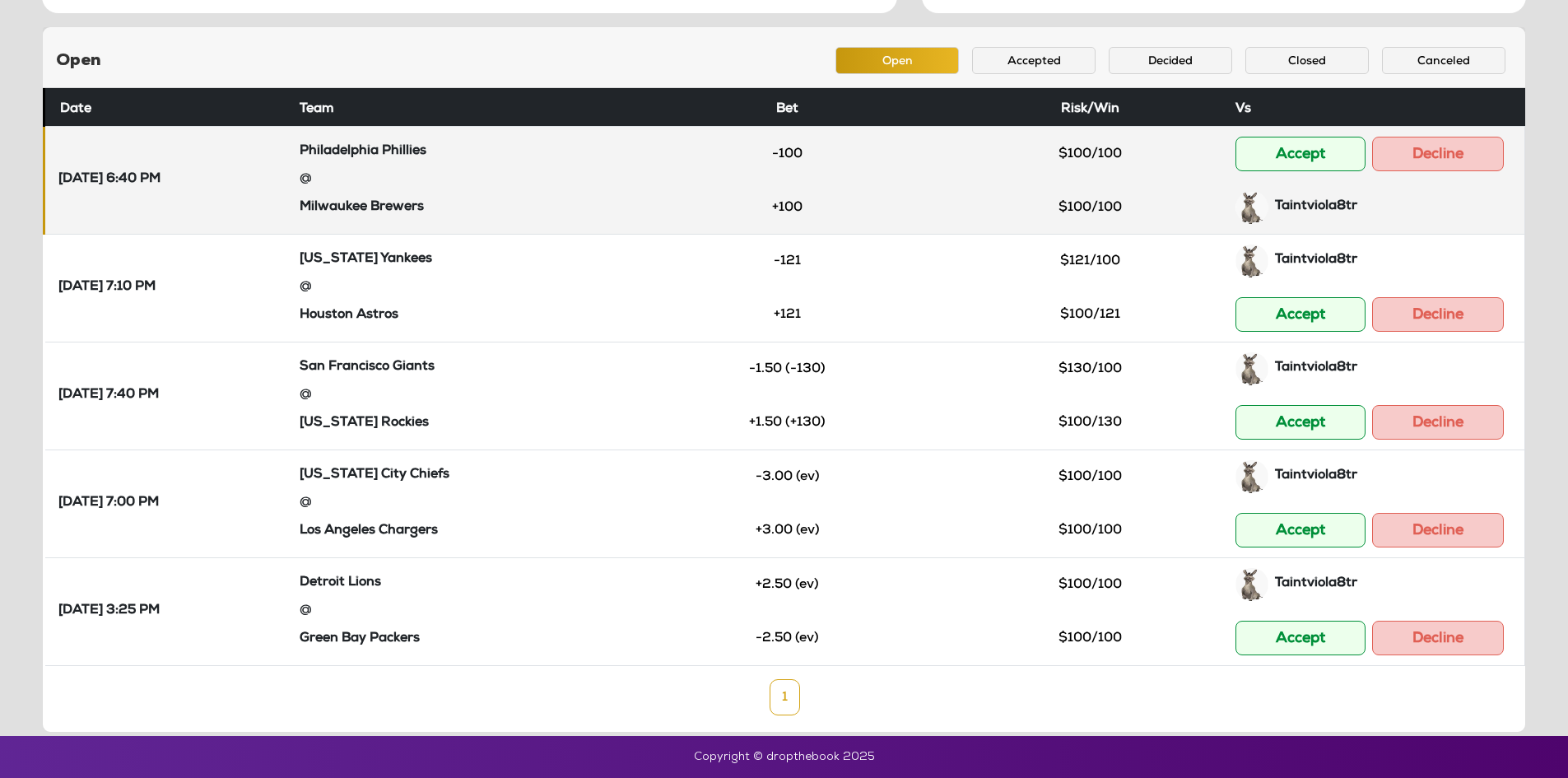
scroll to position [119, 0]
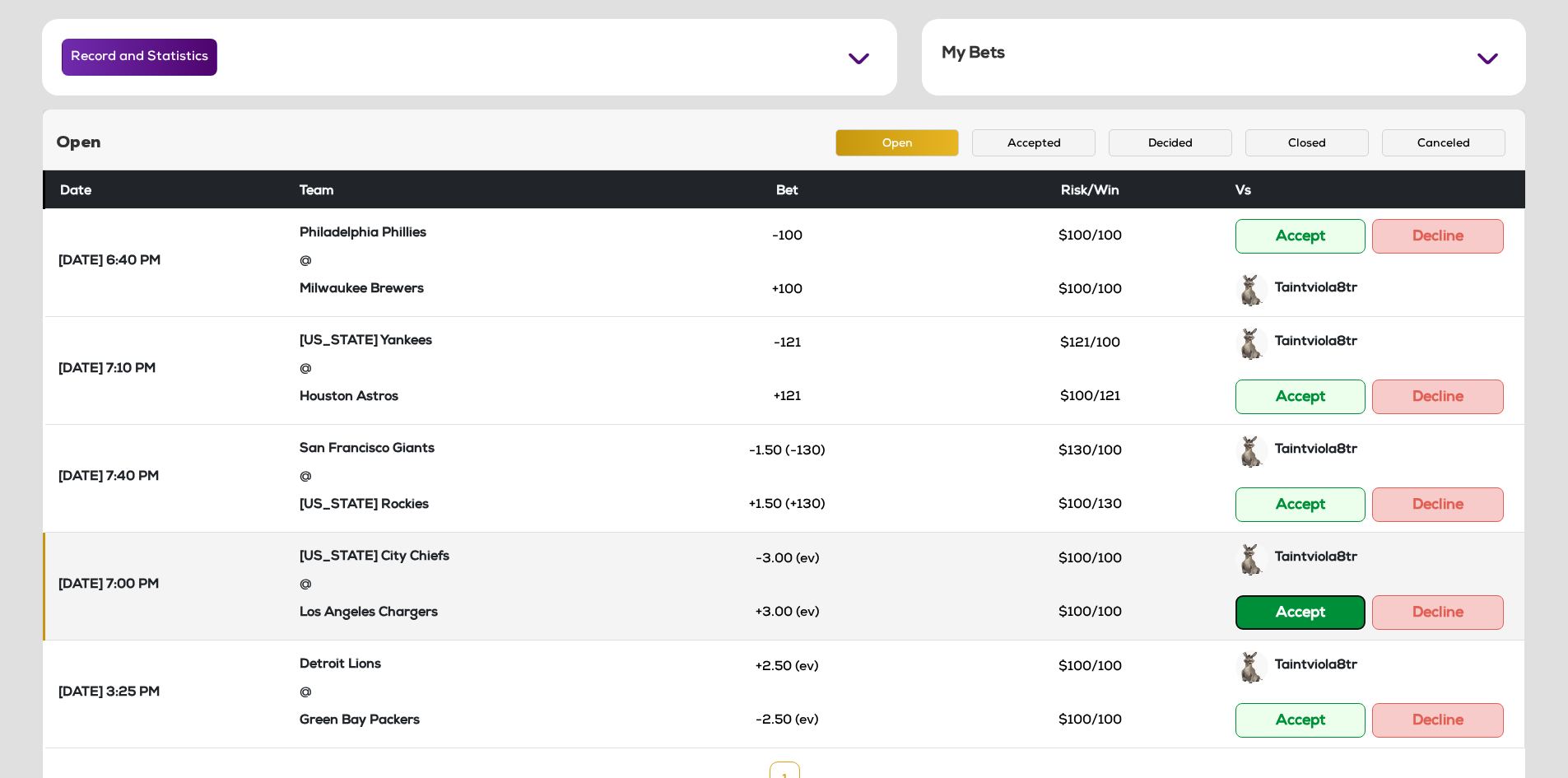
click at [1293, 607] on button "Accept" at bounding box center [1300, 612] width 130 height 34
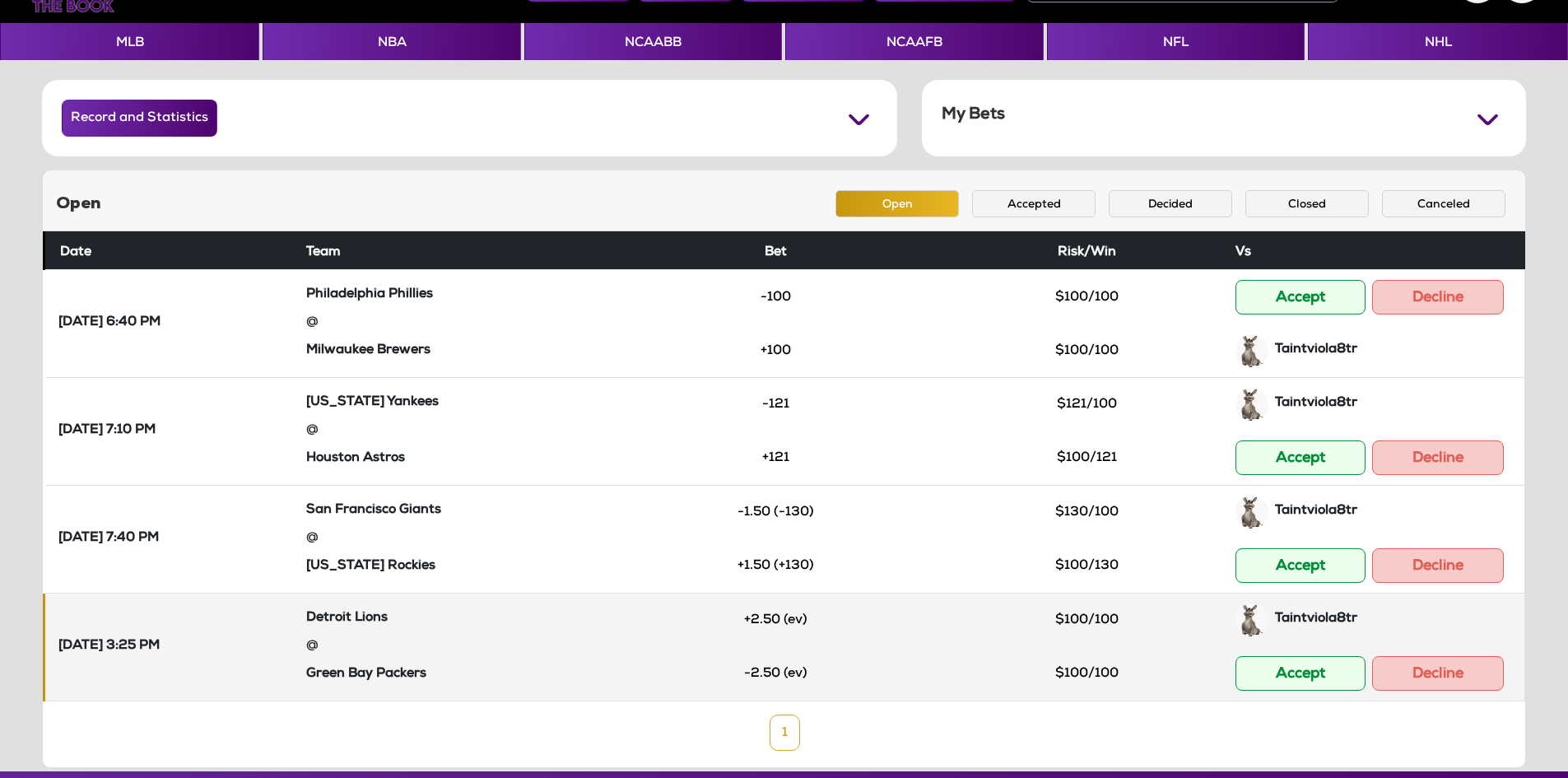
scroll to position [93, 0]
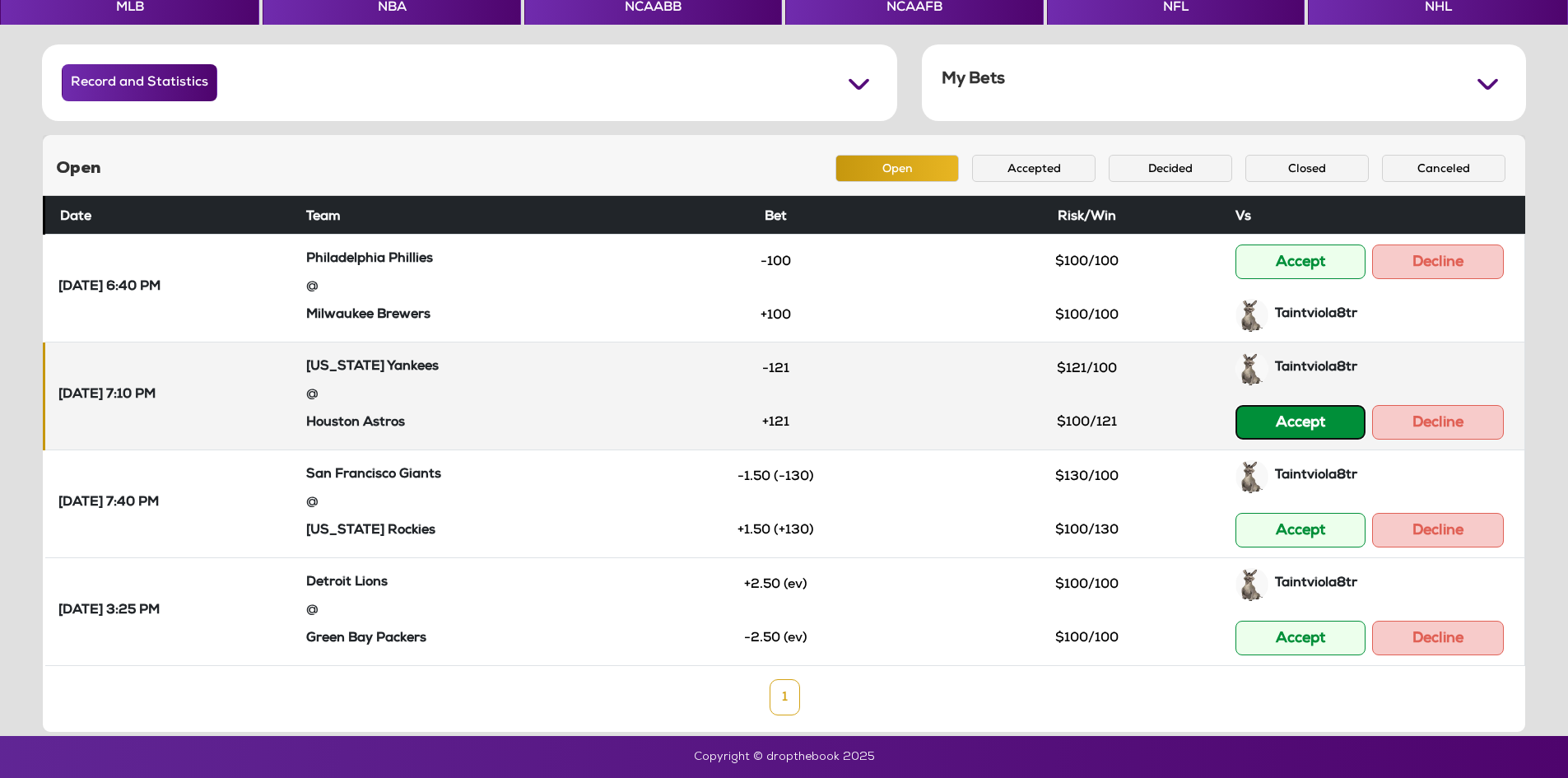
click at [1285, 426] on button "Accept" at bounding box center [1300, 422] width 130 height 34
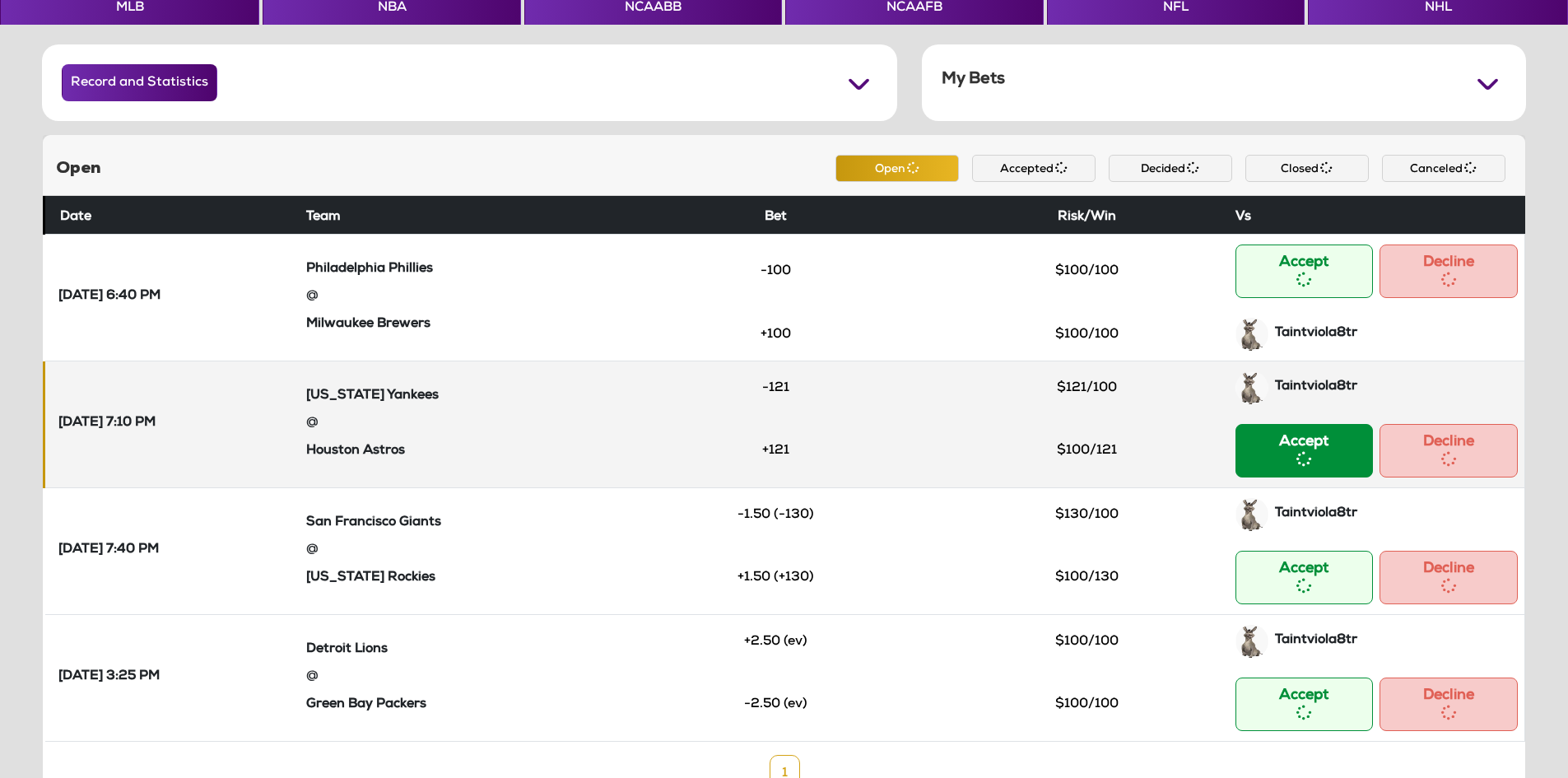
scroll to position [58, 0]
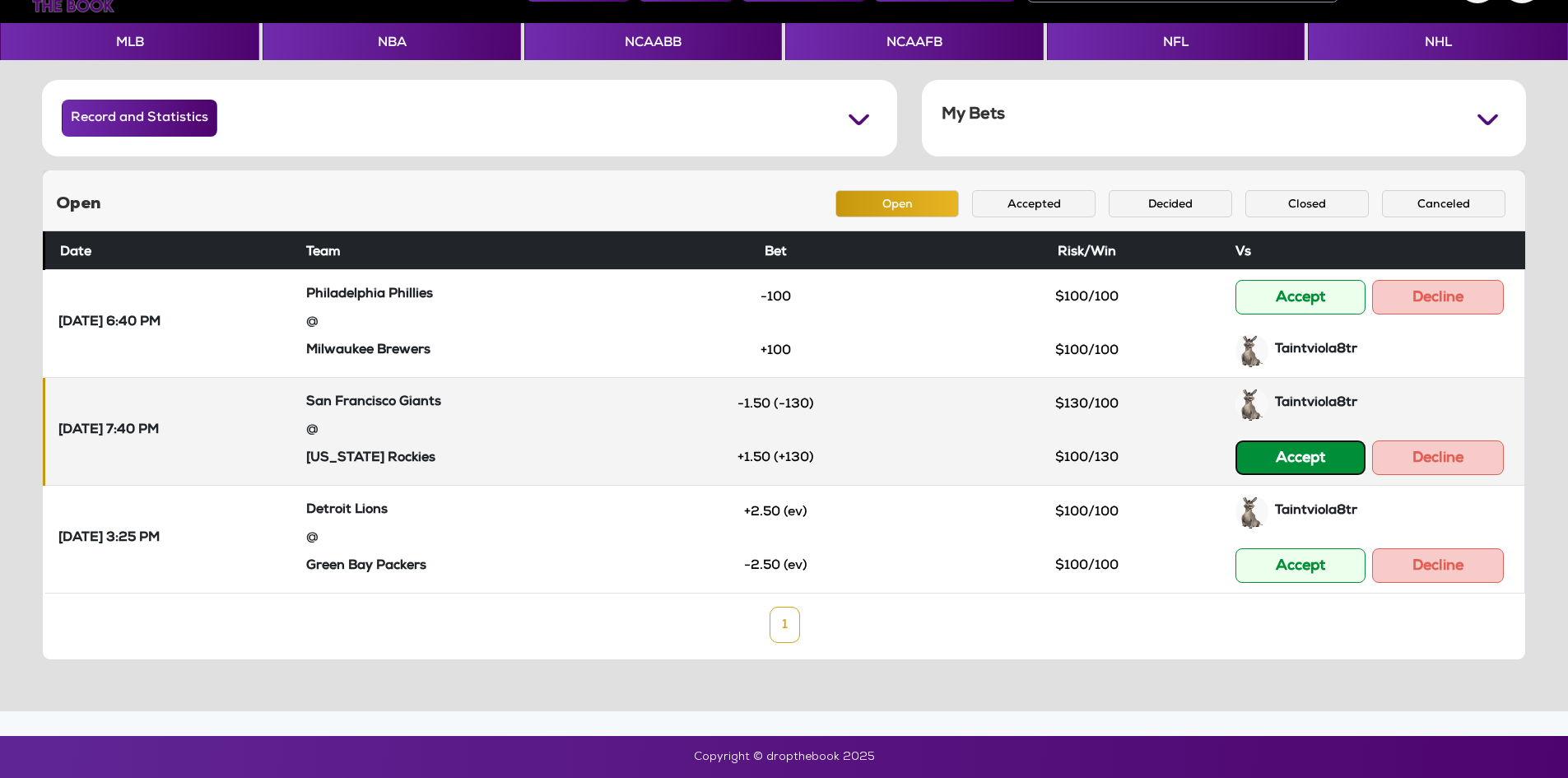
click at [1284, 449] on button "Accept" at bounding box center [1300, 458] width 130 height 34
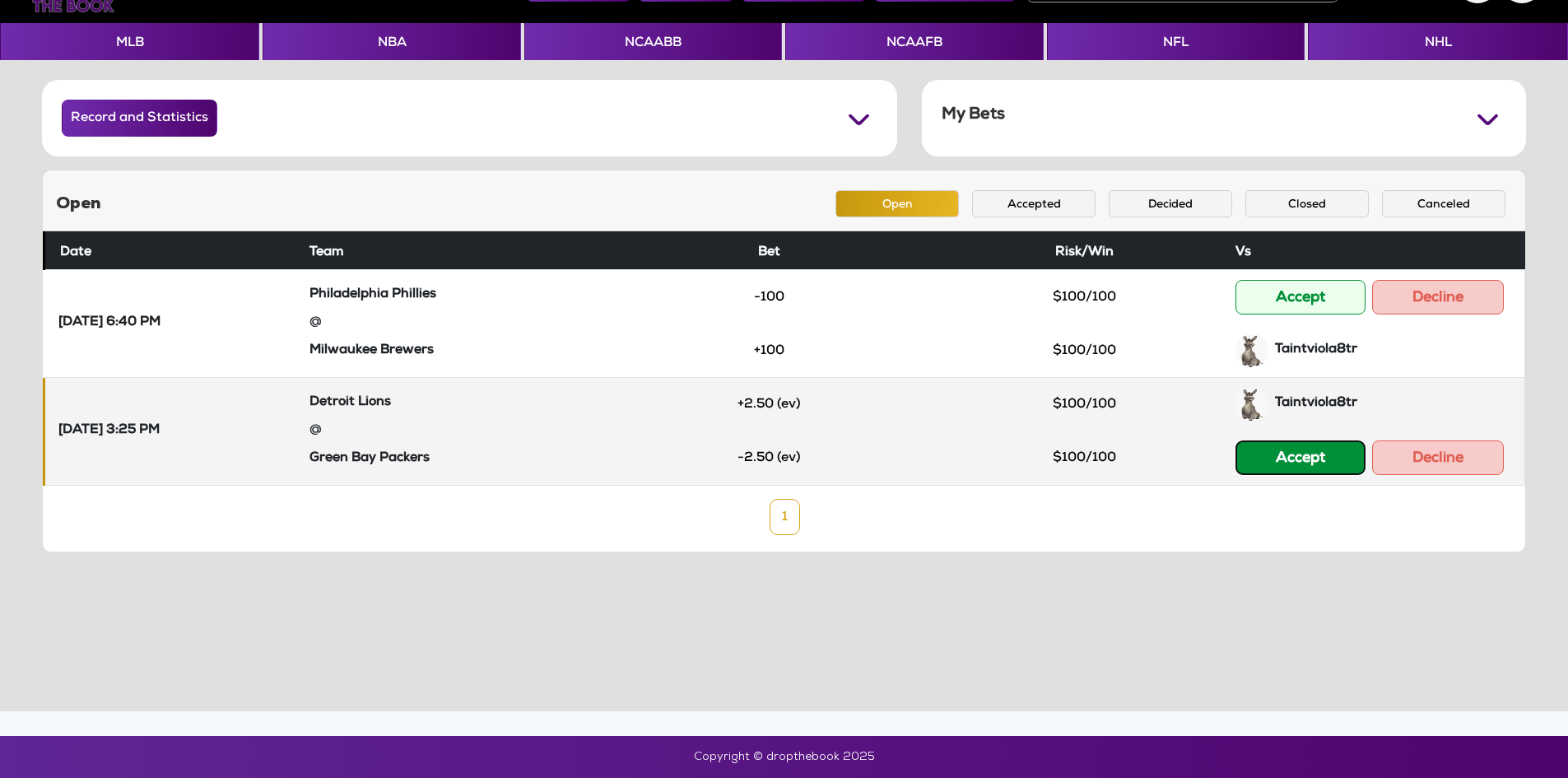
click at [1303, 454] on button "Accept" at bounding box center [1300, 458] width 130 height 34
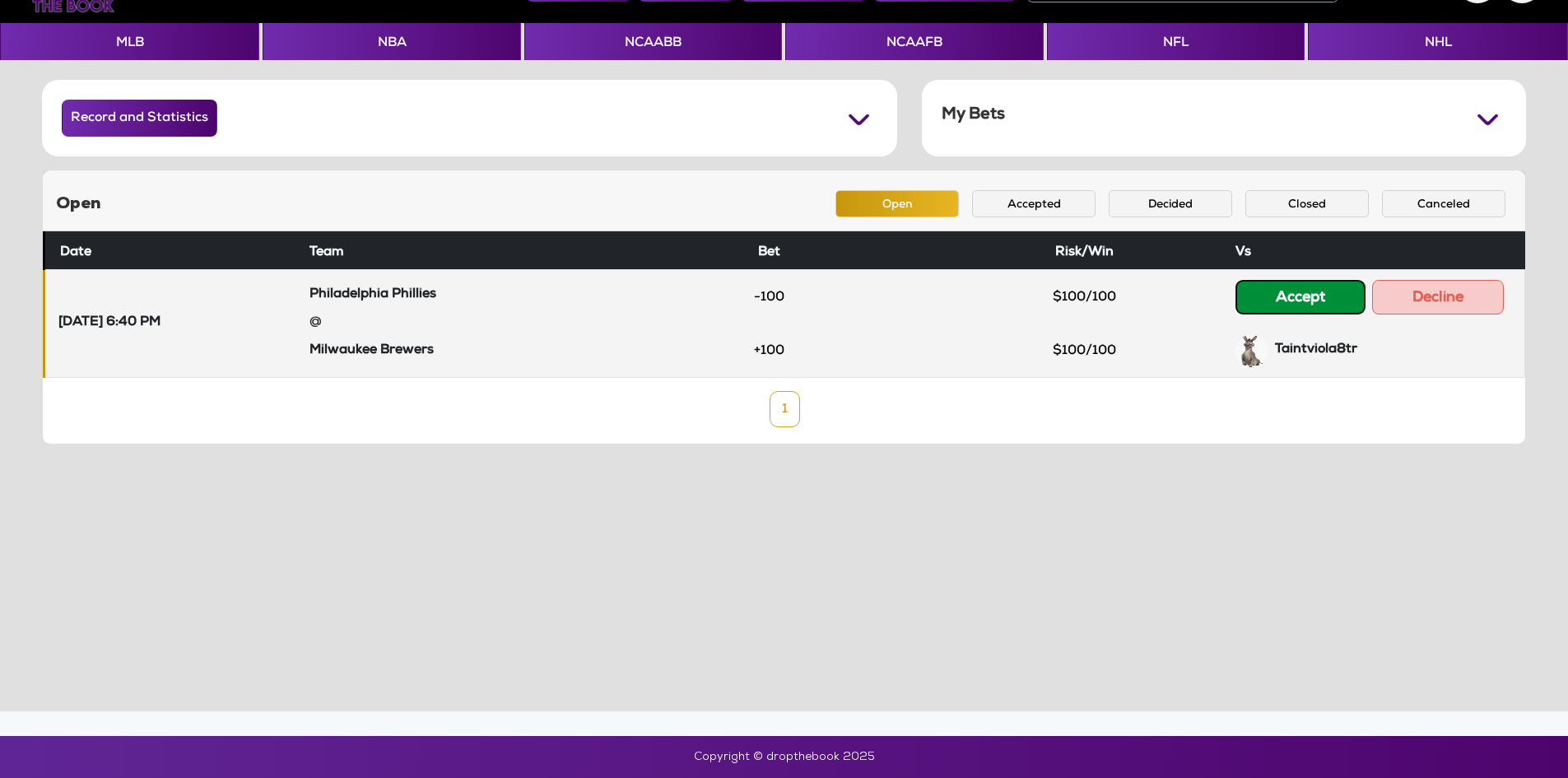
click at [1306, 303] on button "Accept" at bounding box center [1300, 297] width 130 height 34
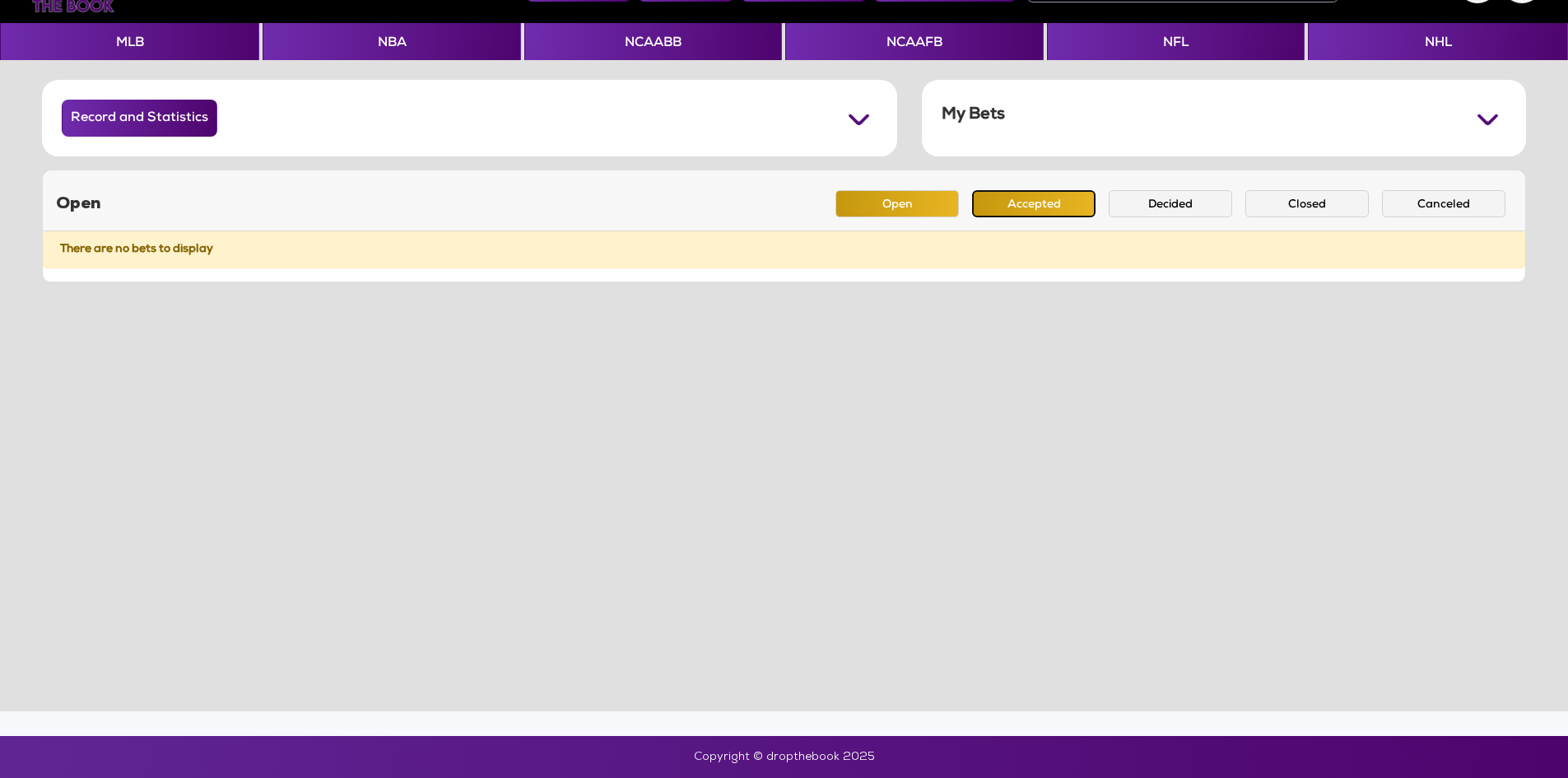
click at [1066, 209] on button "Accepted" at bounding box center [1033, 204] width 124 height 27
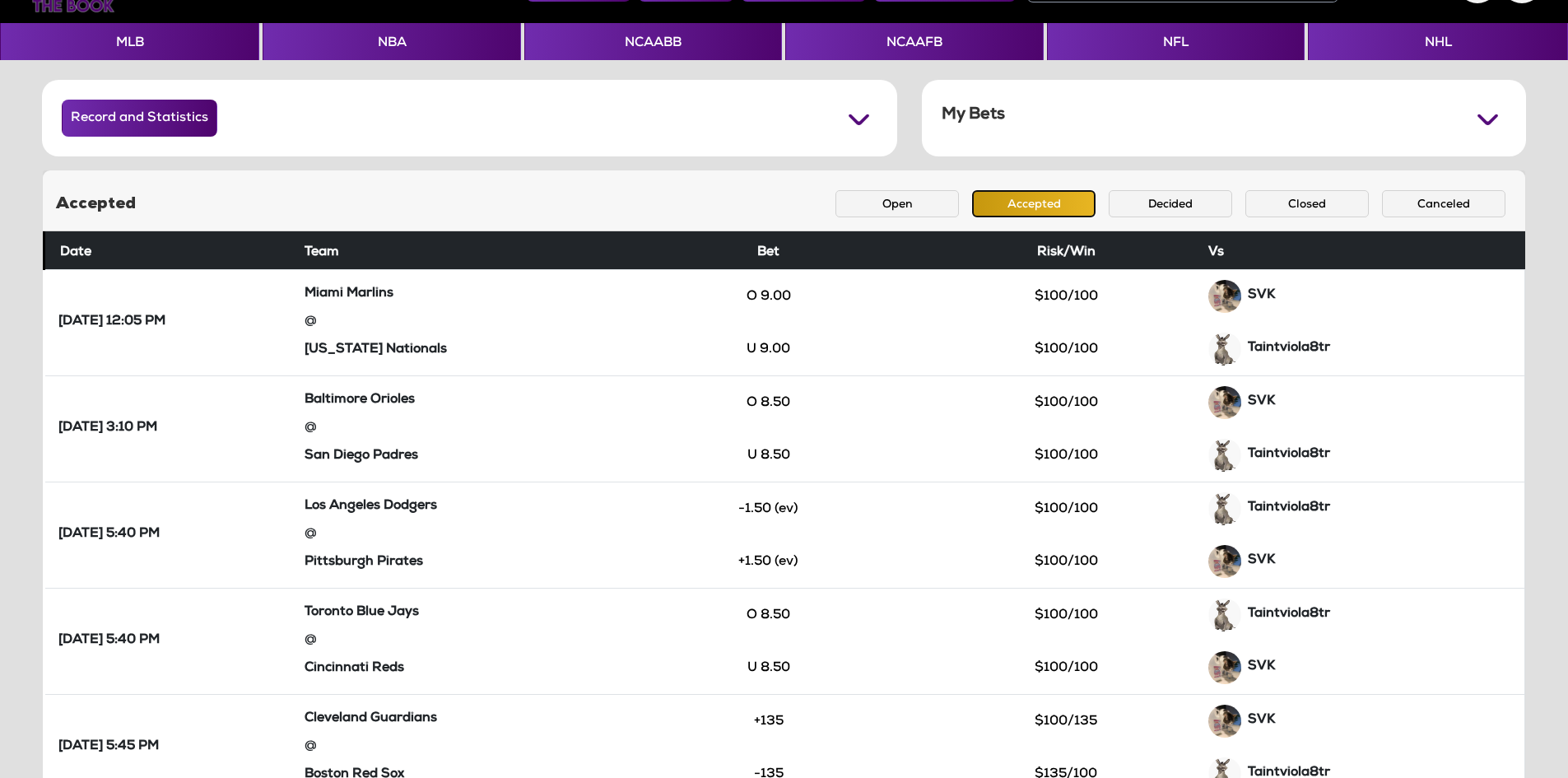
scroll to position [0, 0]
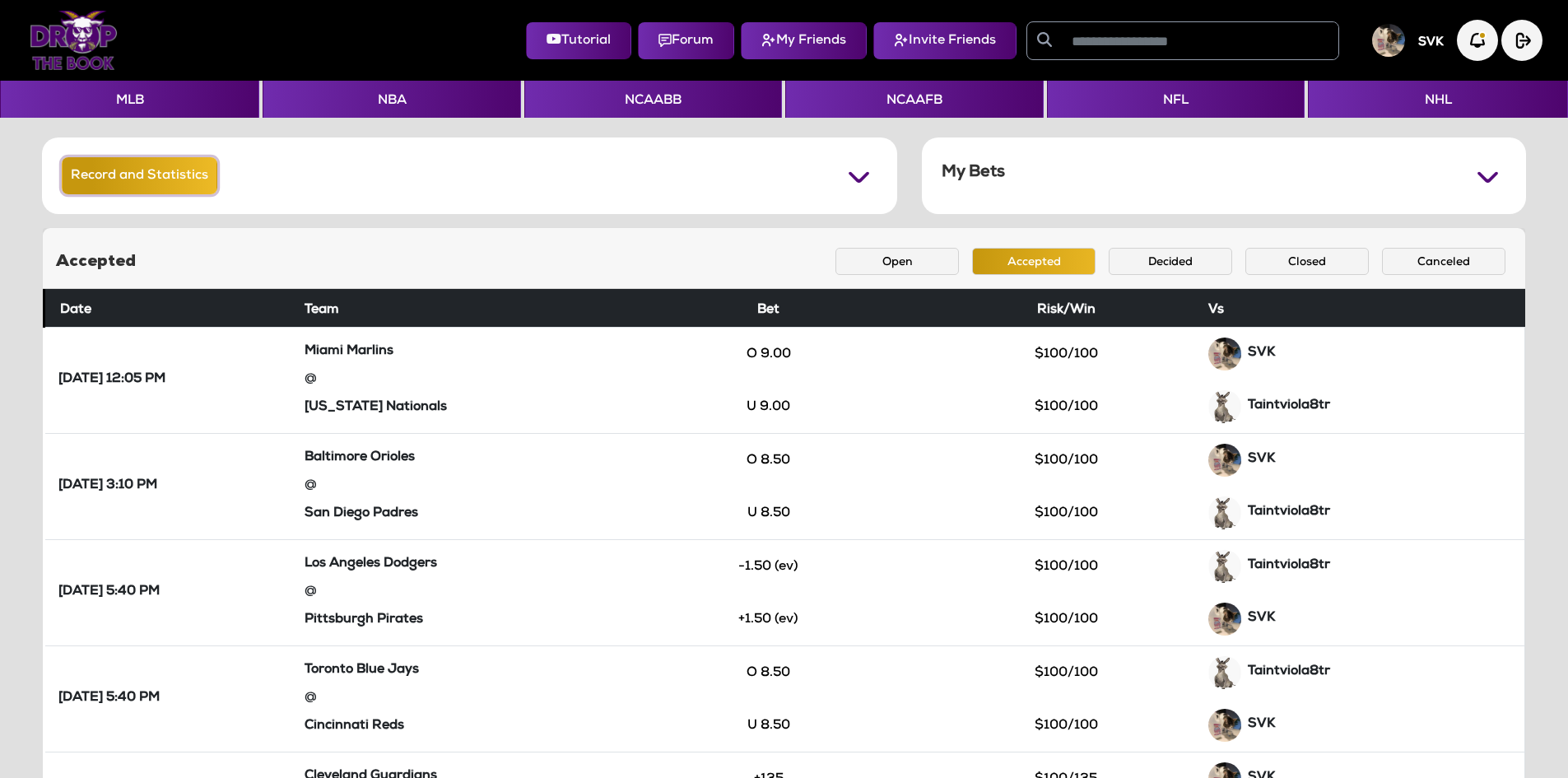
click at [179, 179] on button "Record and Statistics" at bounding box center [139, 176] width 156 height 37
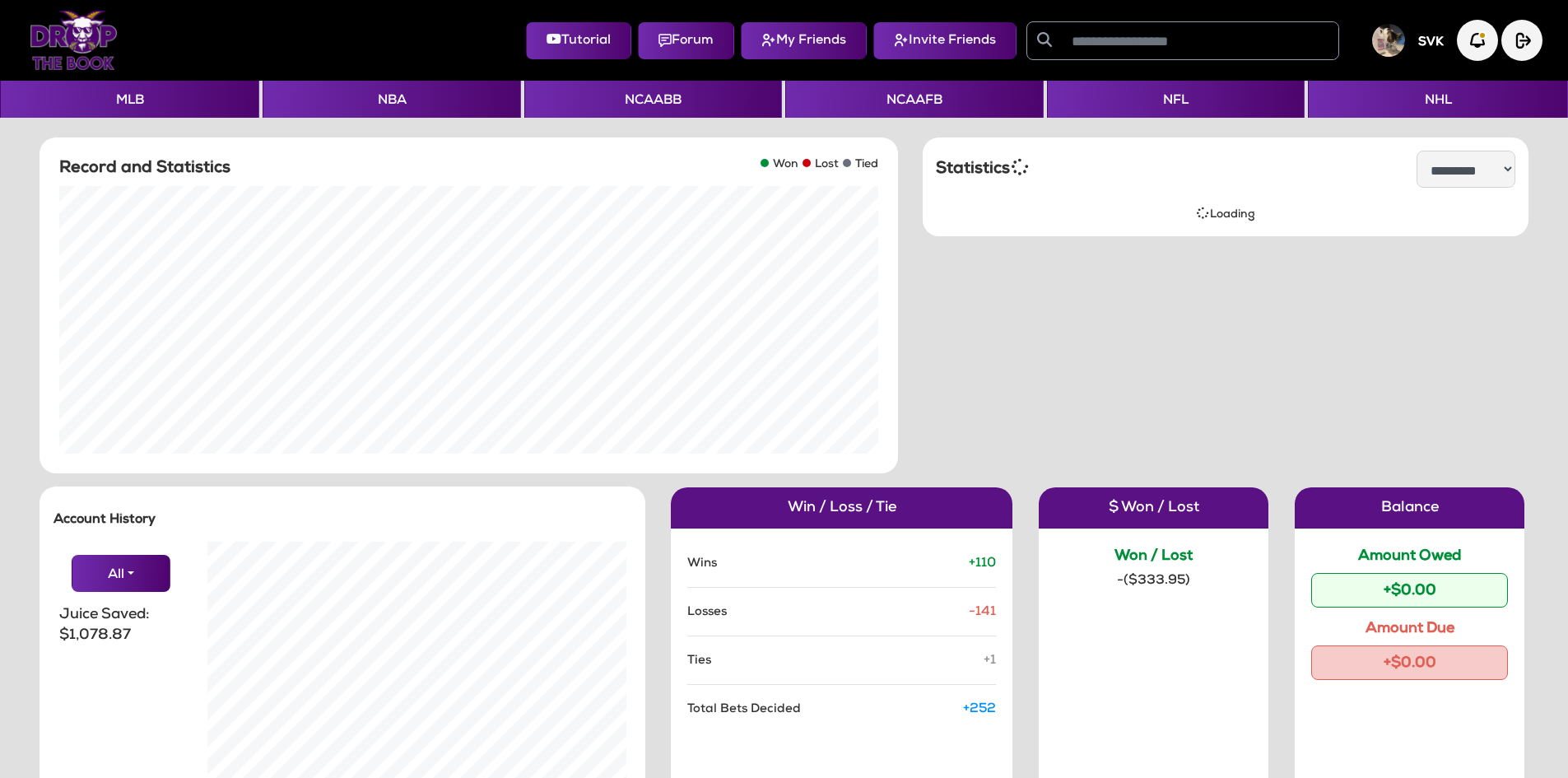
scroll to position [330, 443]
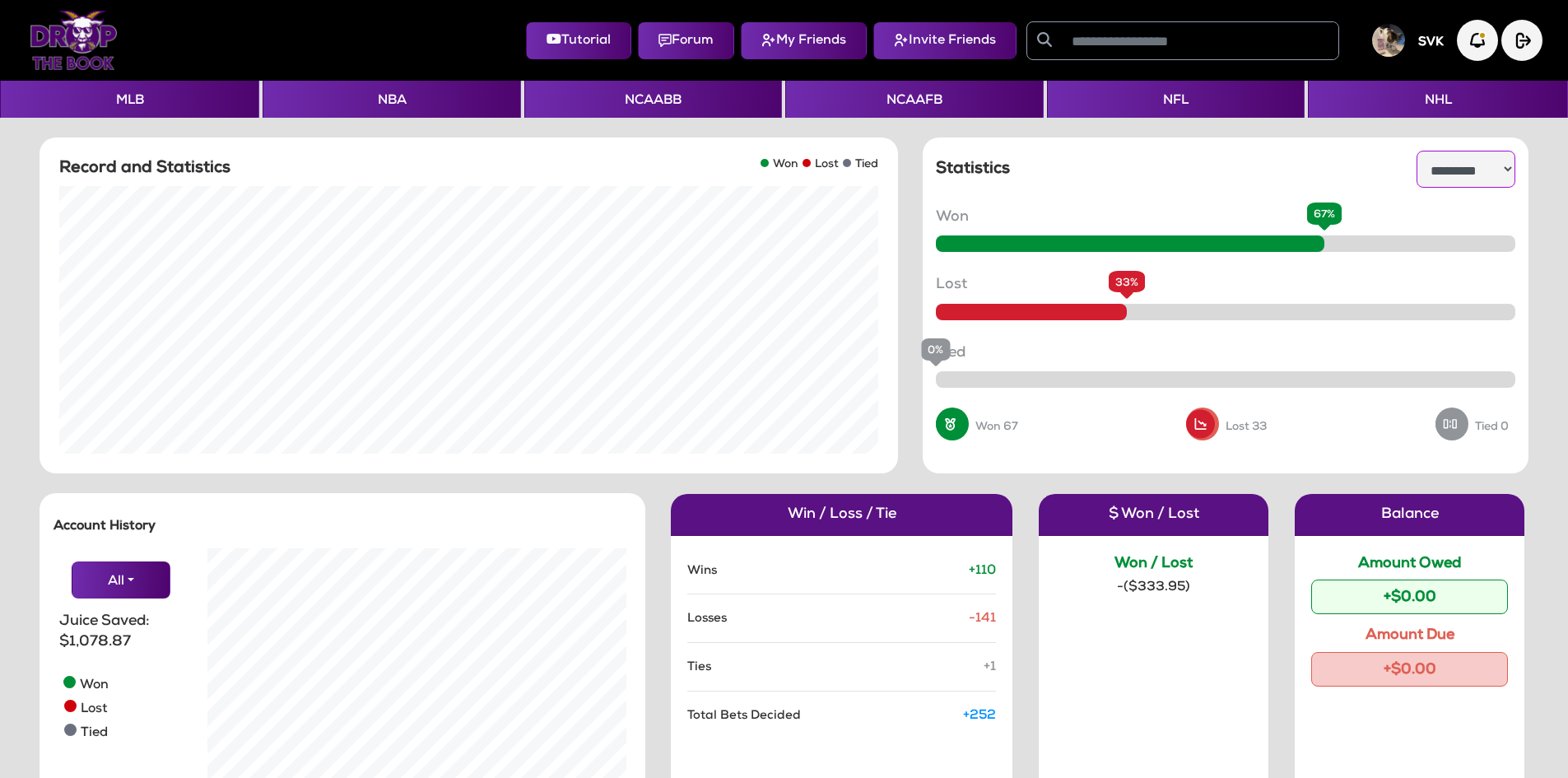
click at [1497, 177] on select "**********" at bounding box center [1465, 169] width 98 height 37
click at [1417, 151] on select "**********" at bounding box center [1465, 169] width 98 height 37
click at [1453, 171] on select "**********" at bounding box center [1465, 169] width 98 height 37
select select "**********"
click at [1417, 151] on select "**********" at bounding box center [1465, 169] width 98 height 37
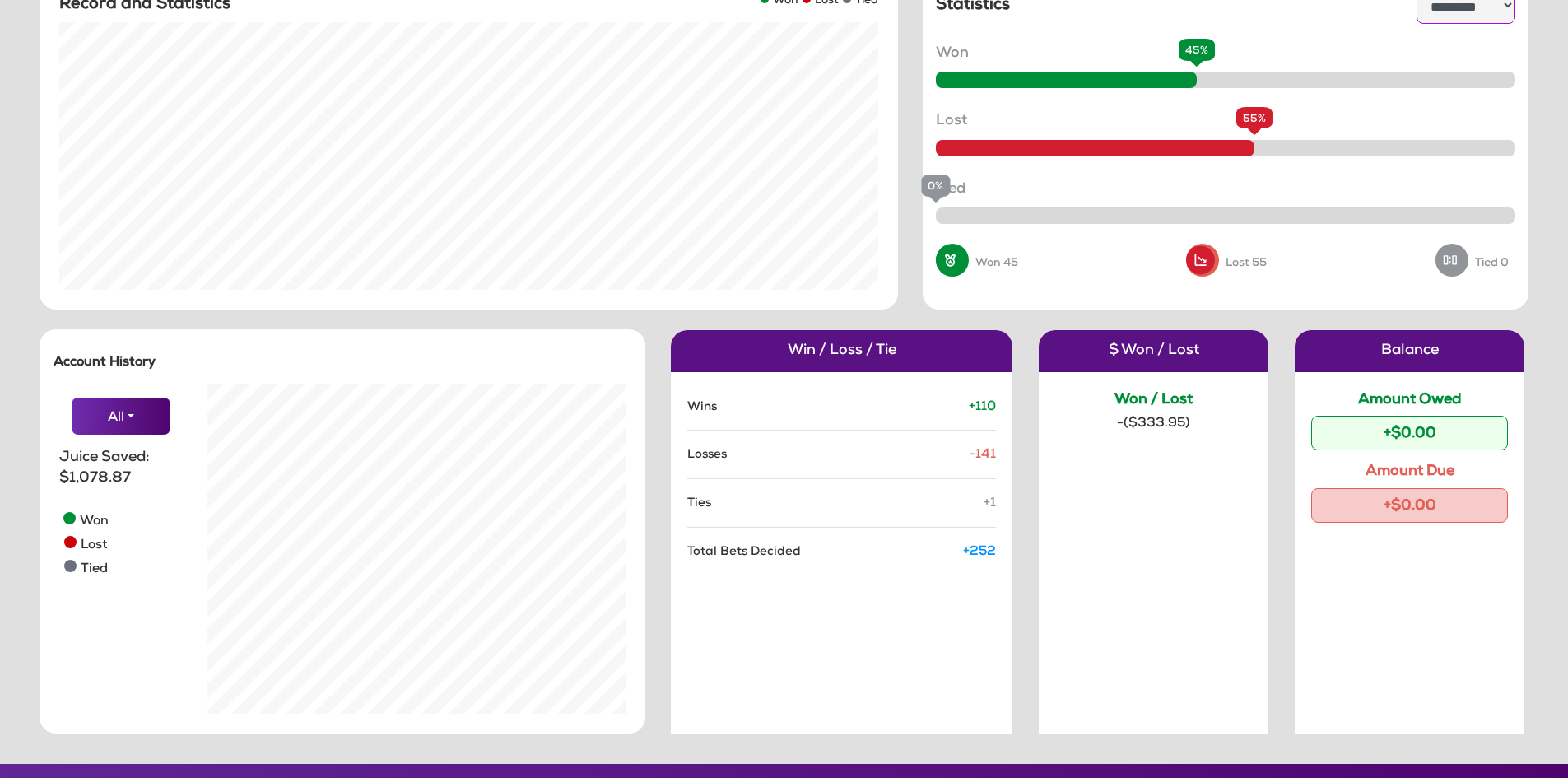
scroll to position [165, 0]
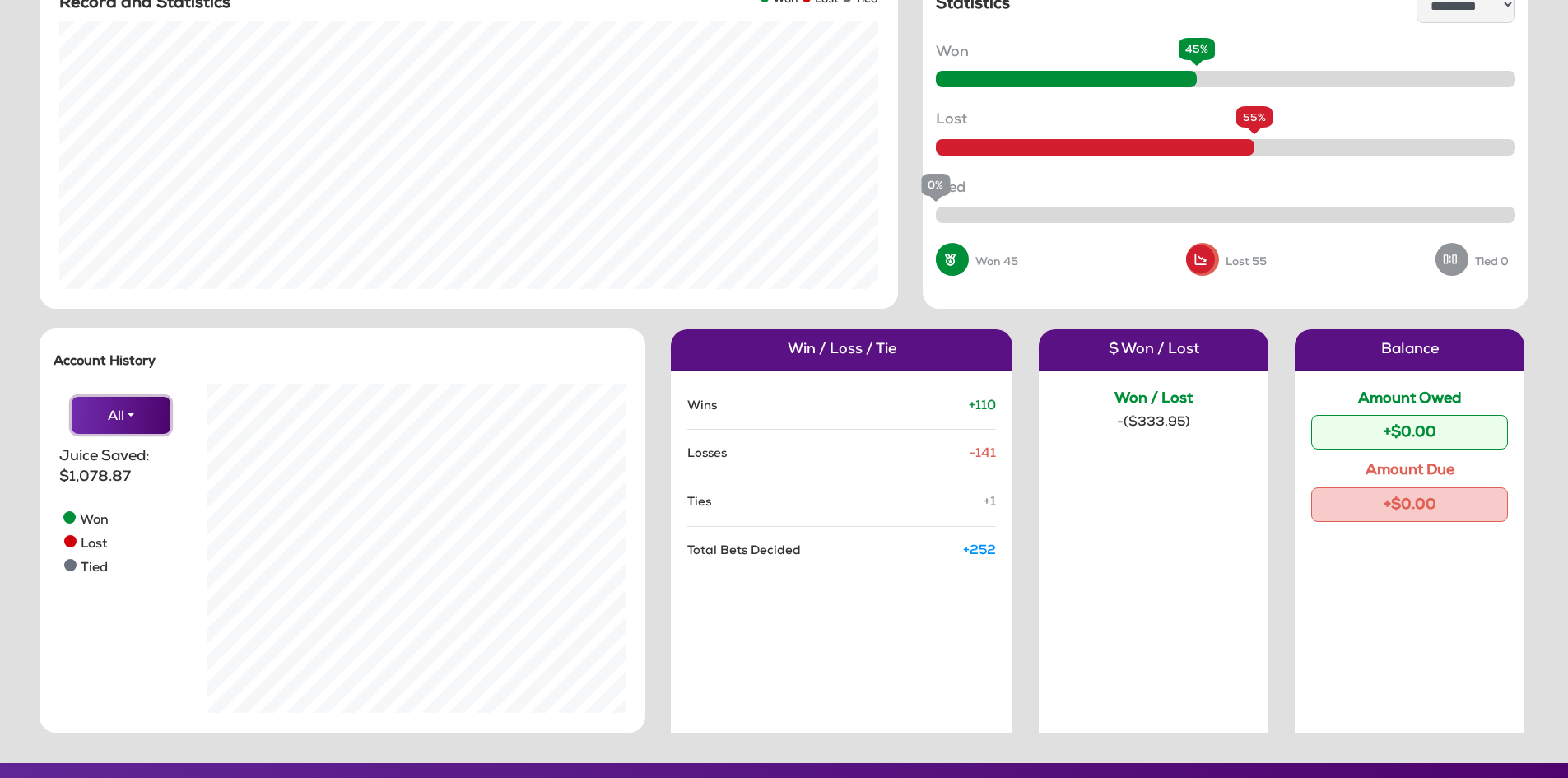
click at [139, 412] on button "All" at bounding box center [120, 415] width 98 height 37
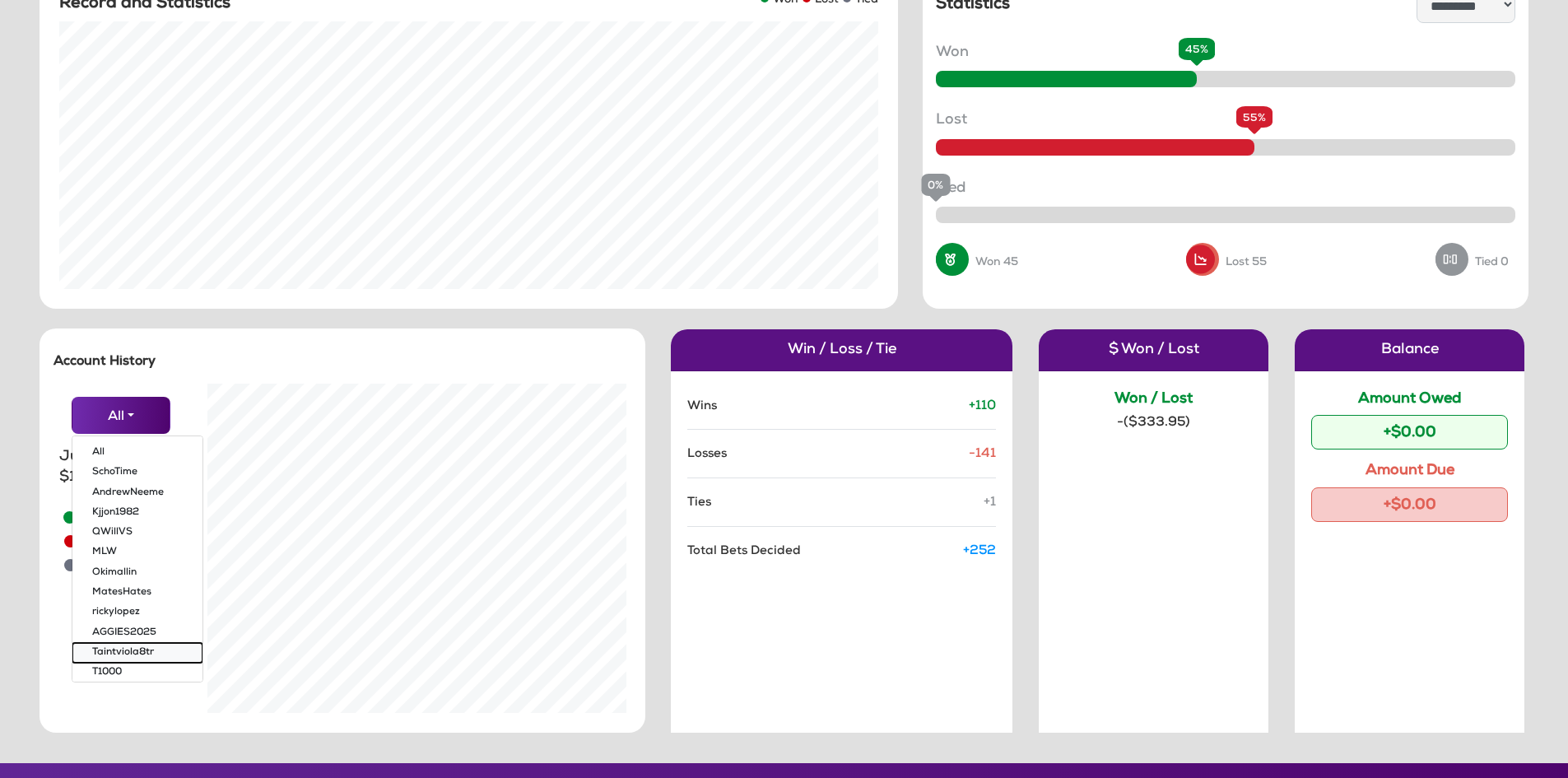
click at [124, 648] on button "Taintviola8tr" at bounding box center [137, 653] width 130 height 19
